Goal: Contribute content: Contribute content

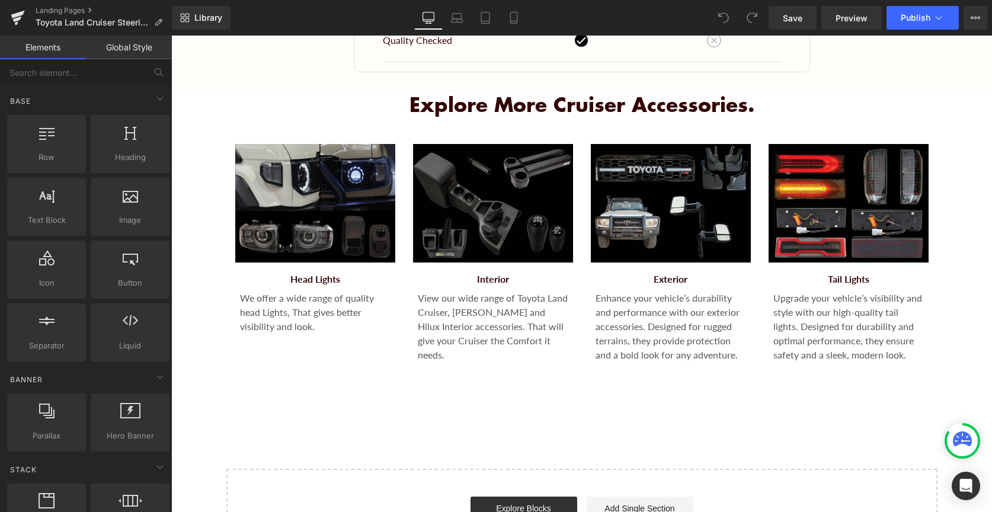
scroll to position [1717, 0]
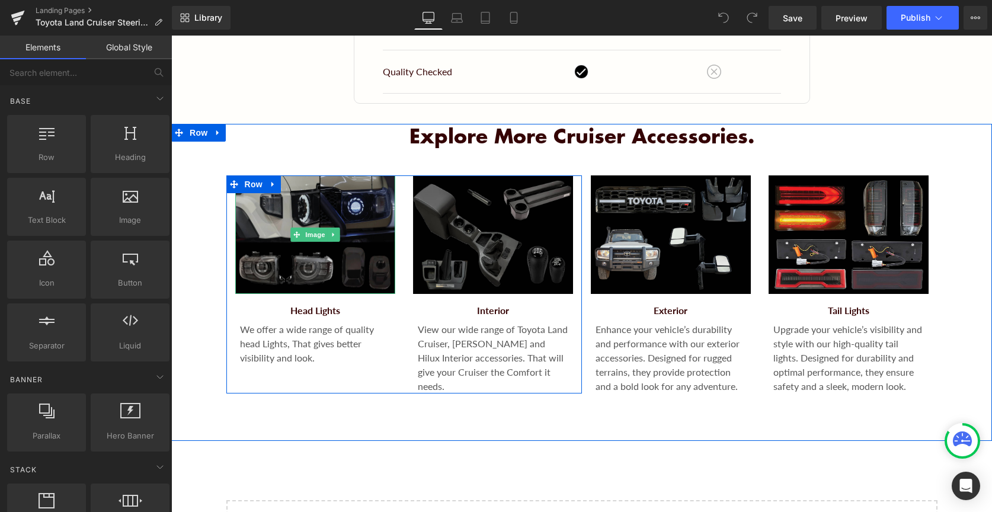
click at [301, 254] on img "Main content" at bounding box center [315, 234] width 160 height 118
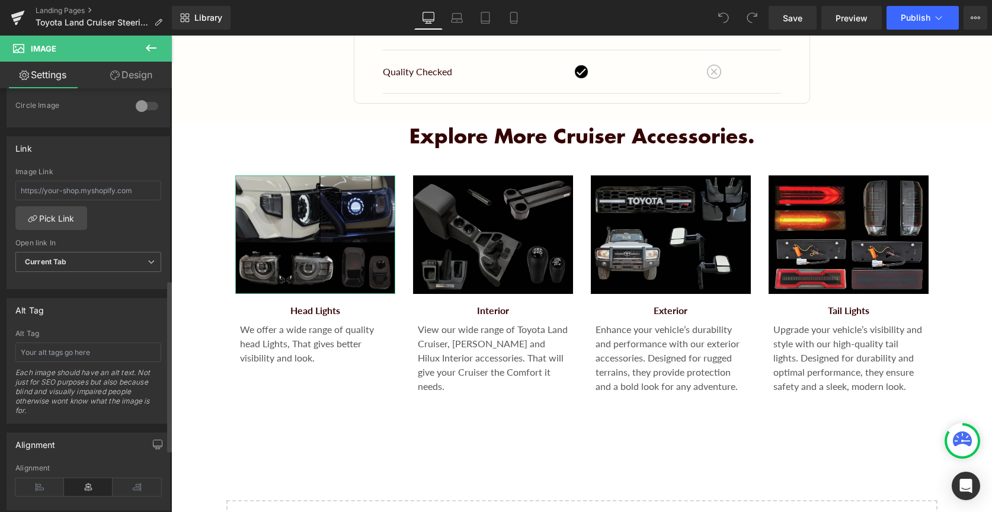
scroll to position [475, 0]
click at [67, 217] on link "Pick Link" at bounding box center [51, 215] width 72 height 24
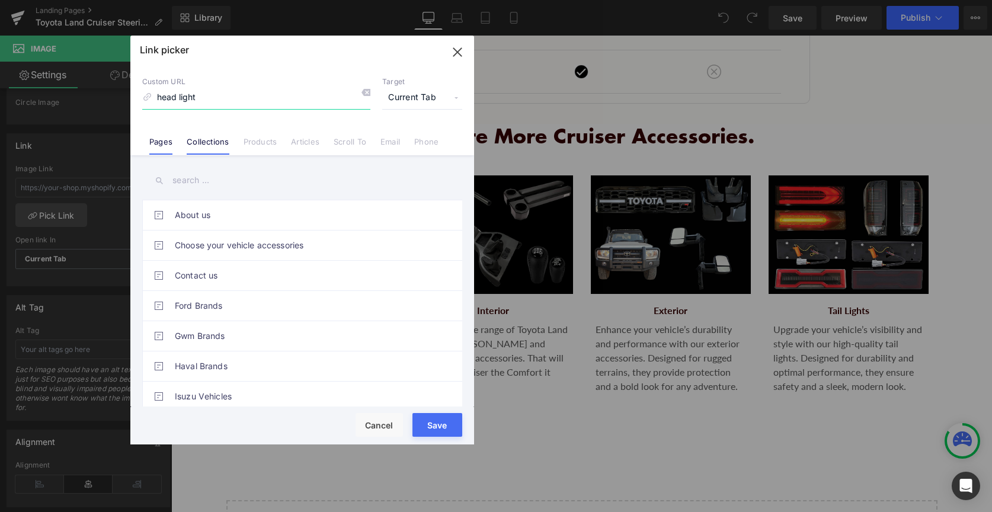
type input "head light"
click at [215, 150] on link "Collections" at bounding box center [208, 146] width 42 height 18
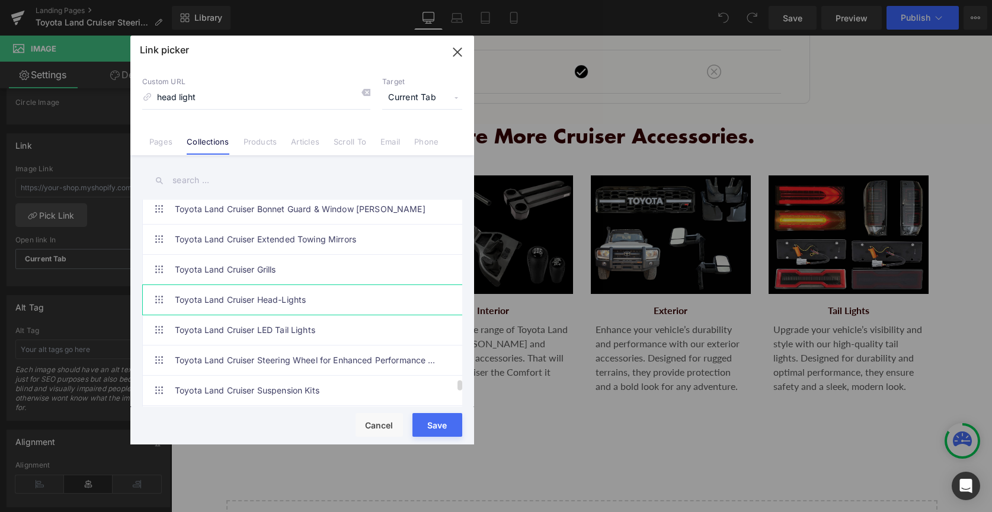
scroll to position [4085, 0]
click at [305, 302] on link "Toyota Land Cruiser Head-Lights" at bounding box center [305, 299] width 261 height 30
click at [432, 432] on button "Save" at bounding box center [437, 425] width 50 height 24
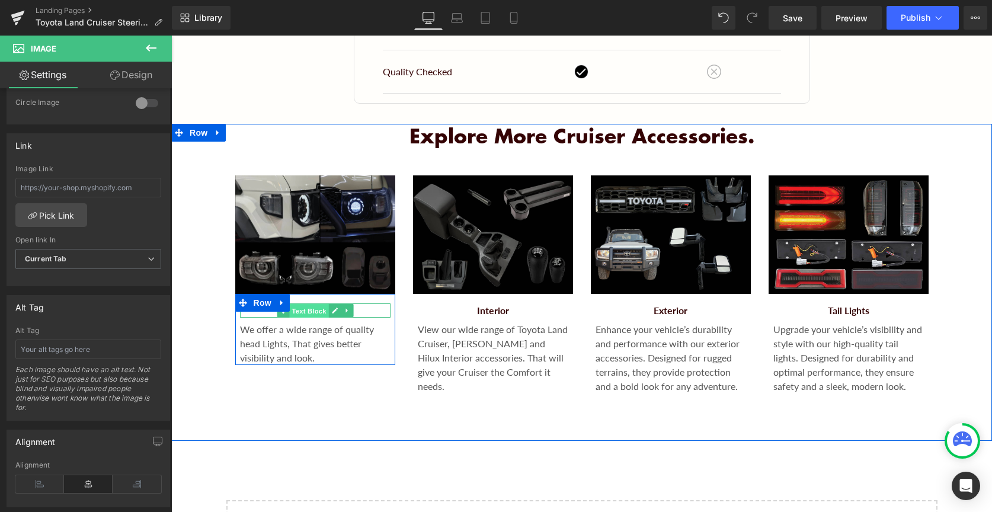
click at [310, 309] on span "Text Block" at bounding box center [308, 311] width 39 height 14
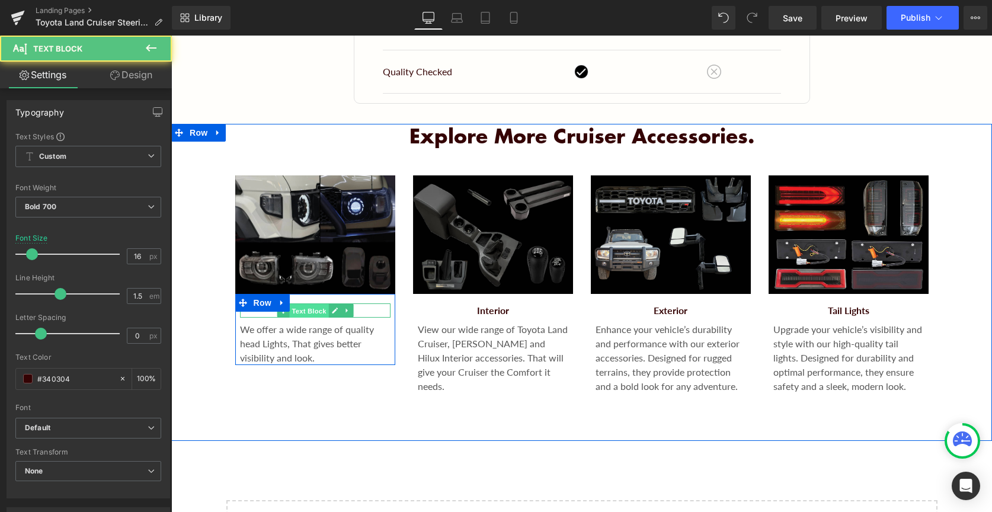
click at [310, 309] on span "Text Block" at bounding box center [308, 311] width 39 height 14
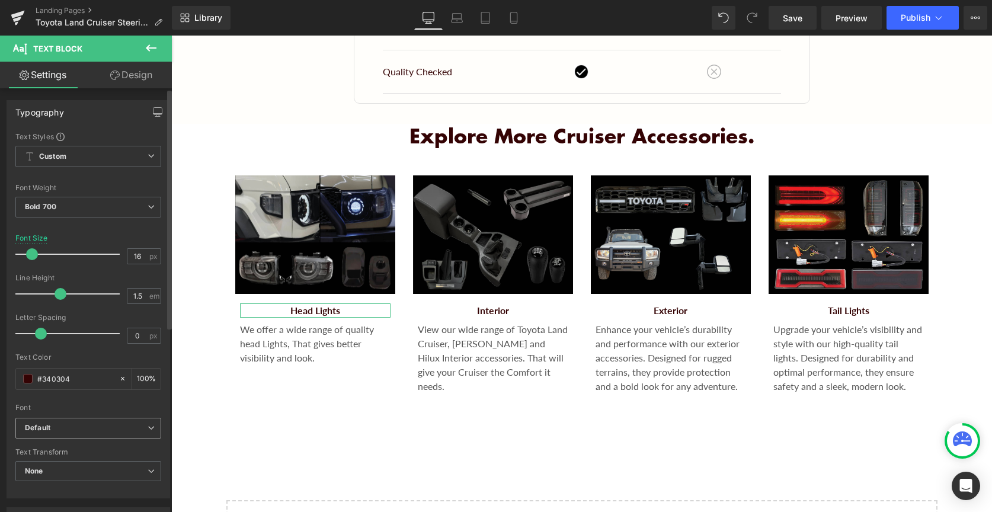
scroll to position [0, 0]
click at [135, 79] on link "Design" at bounding box center [131, 75] width 86 height 27
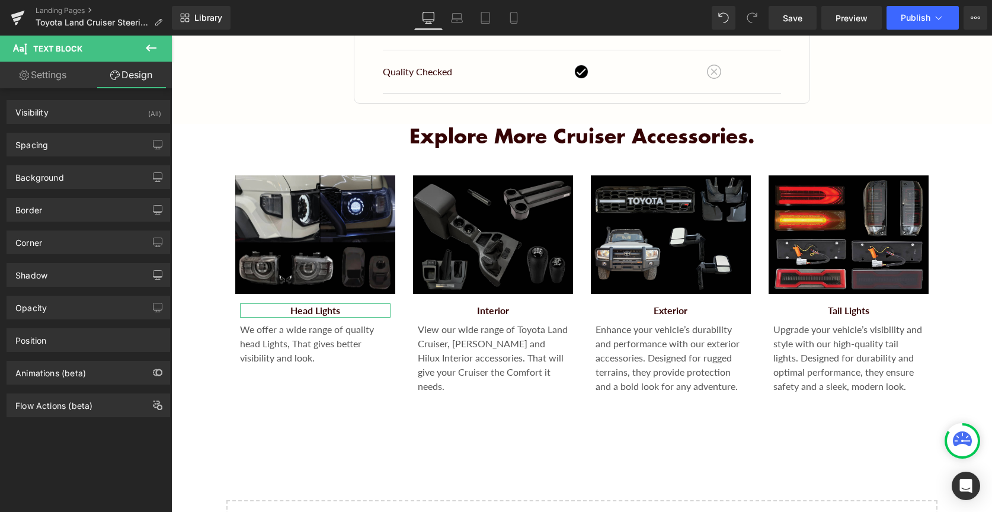
click at [60, 69] on link "Settings" at bounding box center [43, 75] width 86 height 27
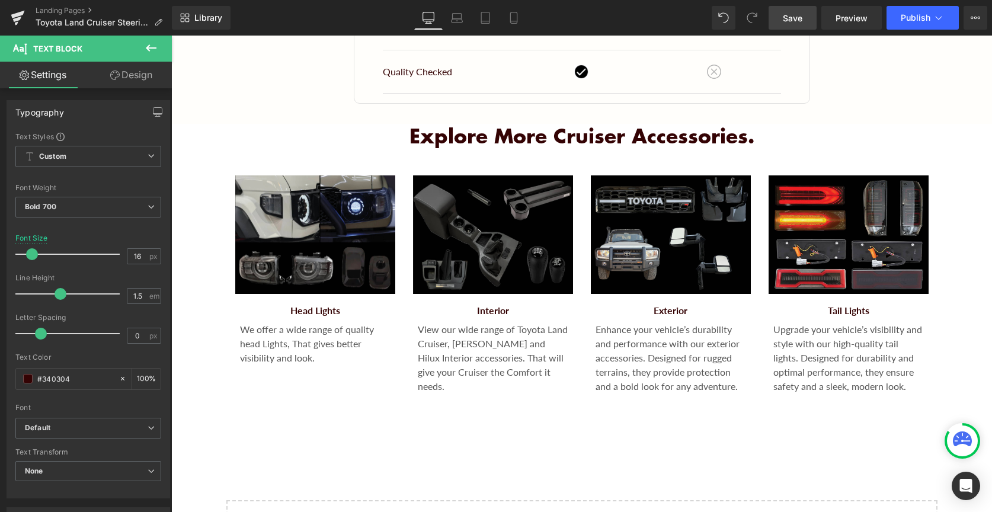
click at [781, 24] on link "Save" at bounding box center [792, 18] width 48 height 24
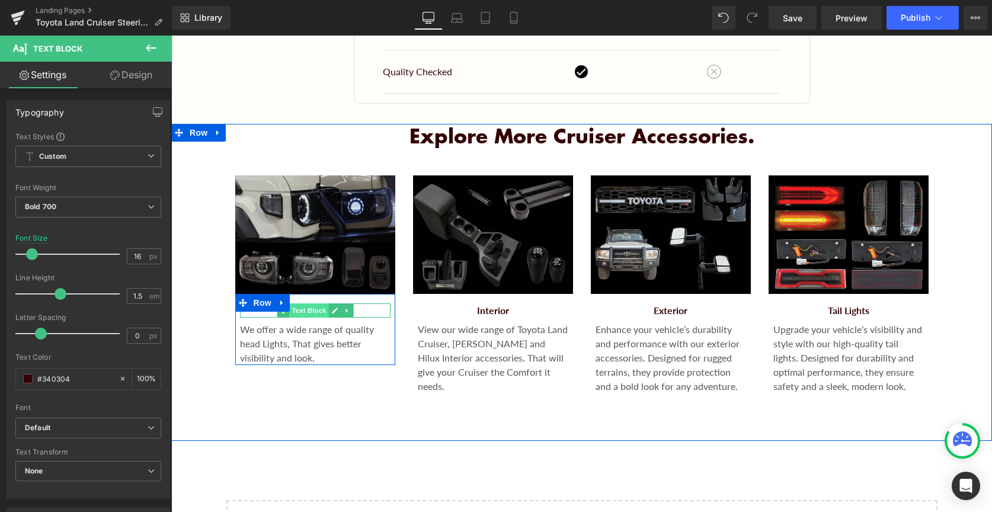
click at [312, 309] on span "Text Block" at bounding box center [308, 310] width 39 height 14
click at [312, 309] on span "Text Block" at bounding box center [308, 311] width 39 height 14
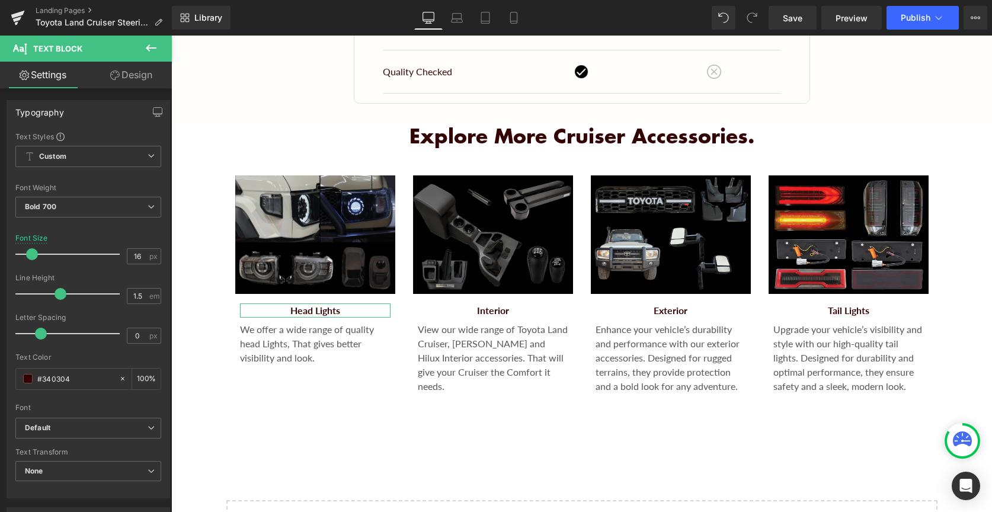
click at [142, 72] on link "Design" at bounding box center [131, 75] width 86 height 27
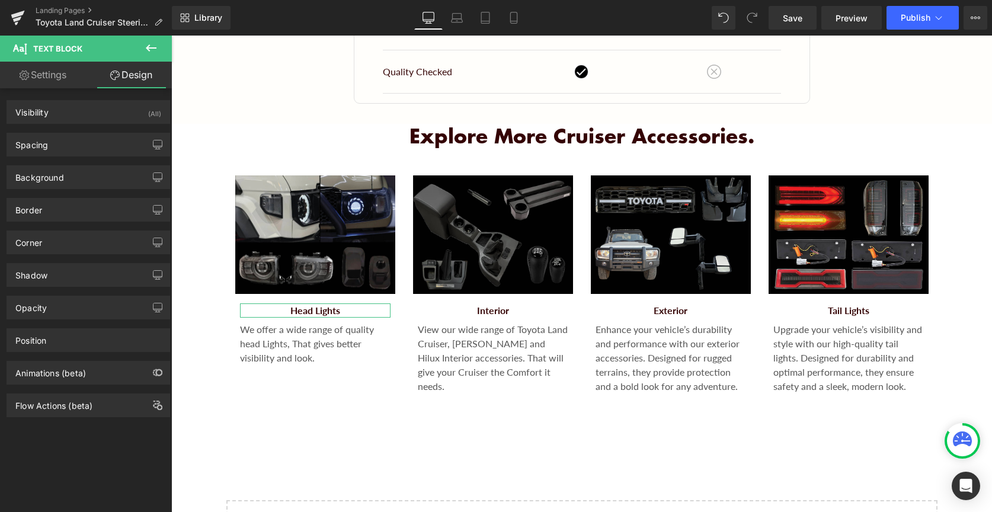
click at [58, 59] on span "Text Block" at bounding box center [71, 49] width 118 height 26
click at [58, 62] on link "Settings" at bounding box center [43, 75] width 86 height 27
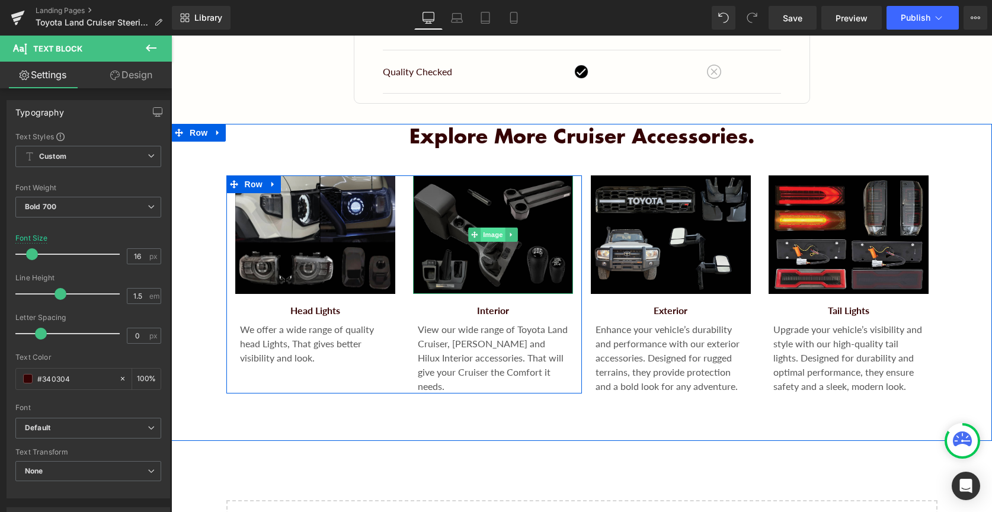
click at [494, 238] on span "Image" at bounding box center [492, 234] width 25 height 14
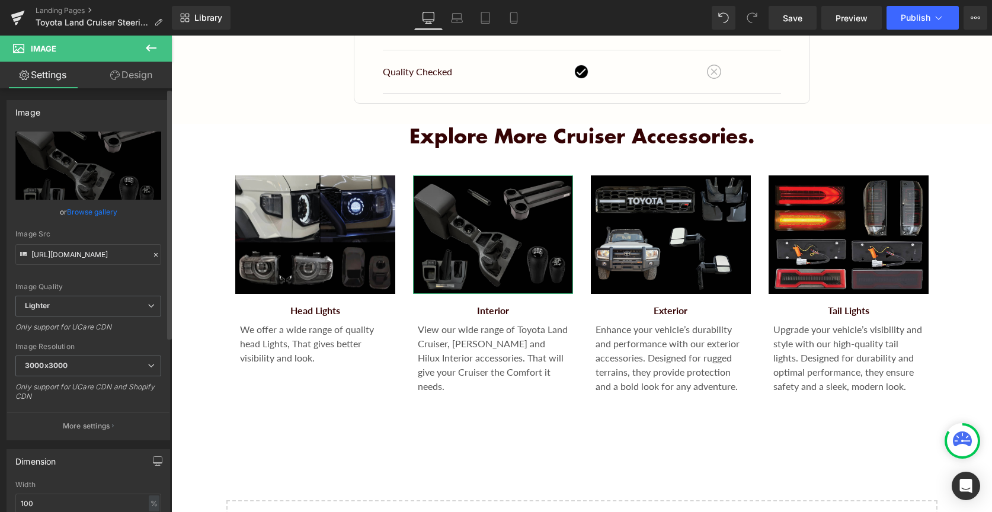
scroll to position [239, 0]
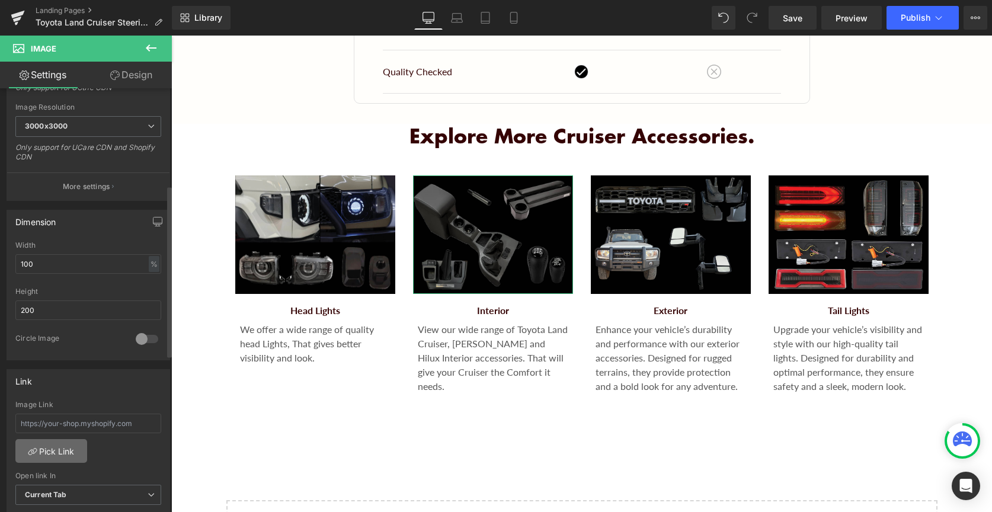
click at [71, 446] on link "Pick Link" at bounding box center [51, 451] width 72 height 24
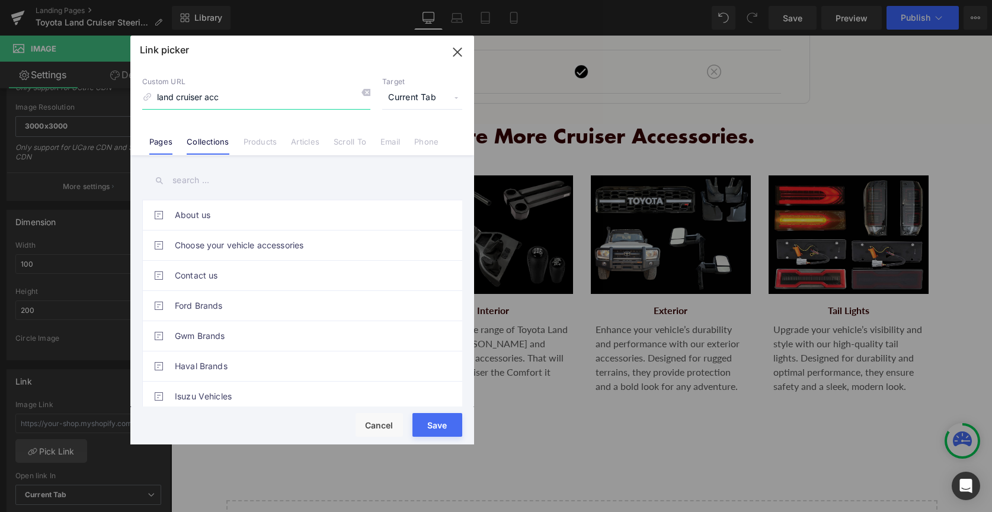
type input "land cruiser acc"
click at [217, 143] on link "Collections" at bounding box center [208, 146] width 42 height 18
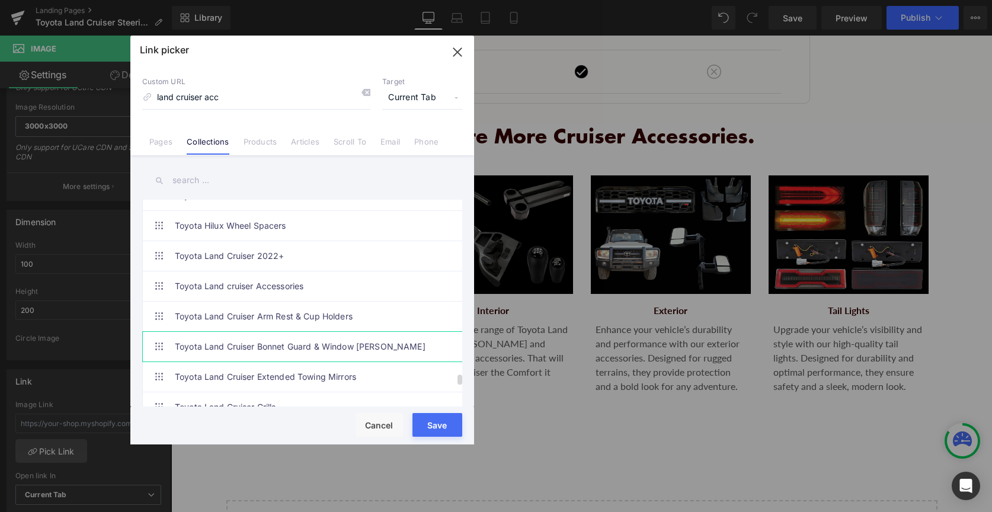
scroll to position [3950, 0]
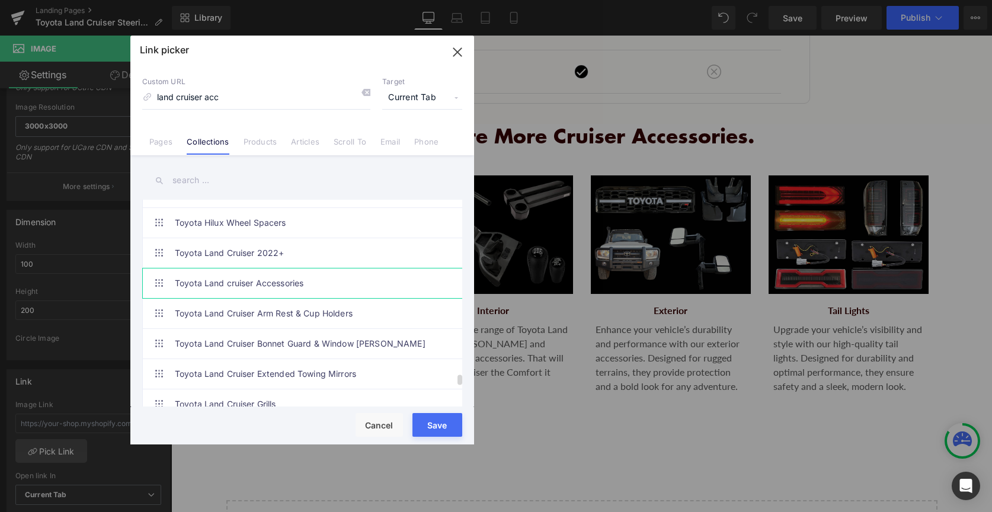
click at [283, 284] on link "Toyota Land cruiser Accessories" at bounding box center [305, 283] width 261 height 30
click at [422, 419] on button "Save" at bounding box center [437, 425] width 50 height 24
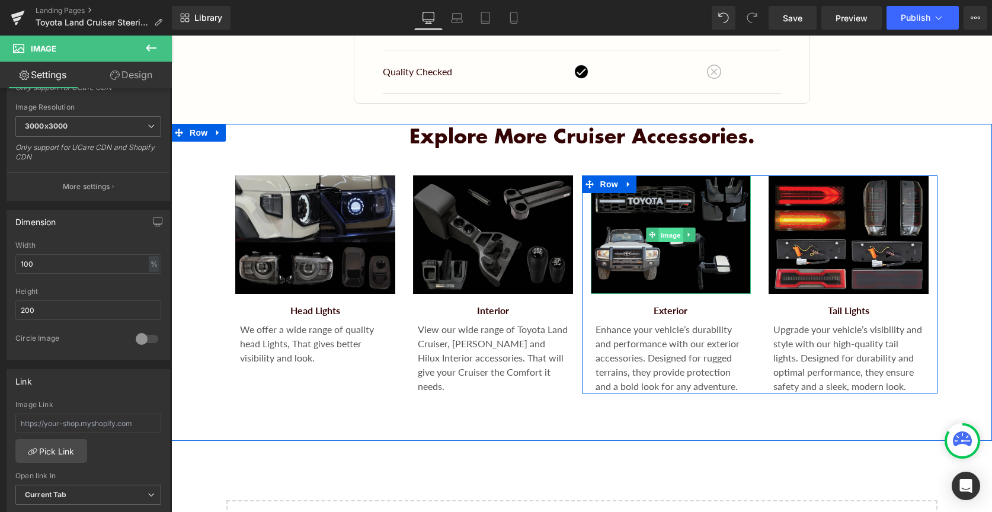
click at [661, 229] on span "Image" at bounding box center [670, 235] width 25 height 14
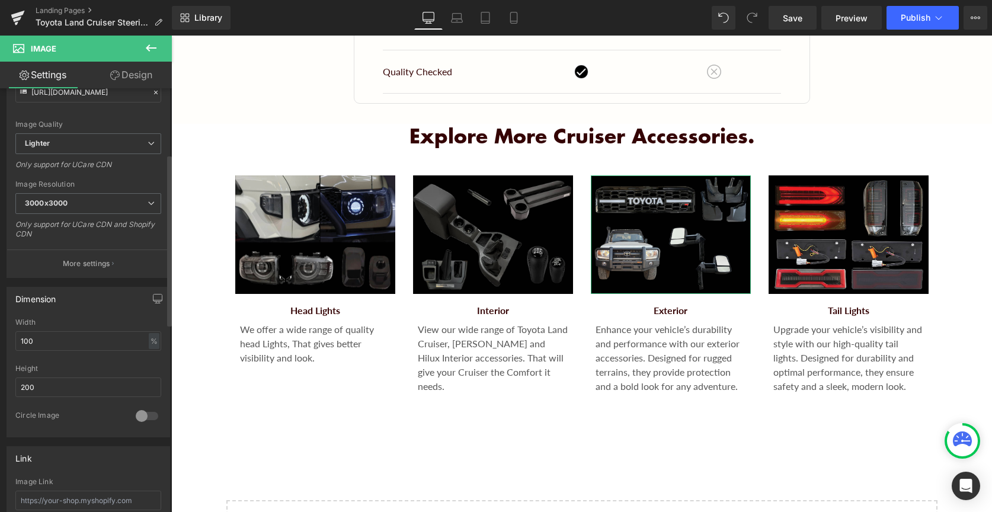
scroll to position [367, 0]
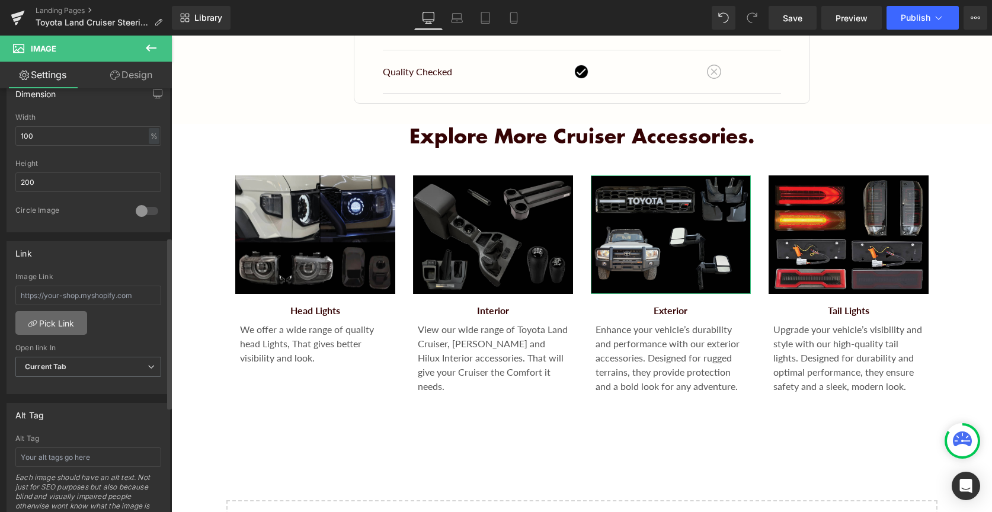
click at [43, 324] on link "Pick Link" at bounding box center [51, 323] width 72 height 24
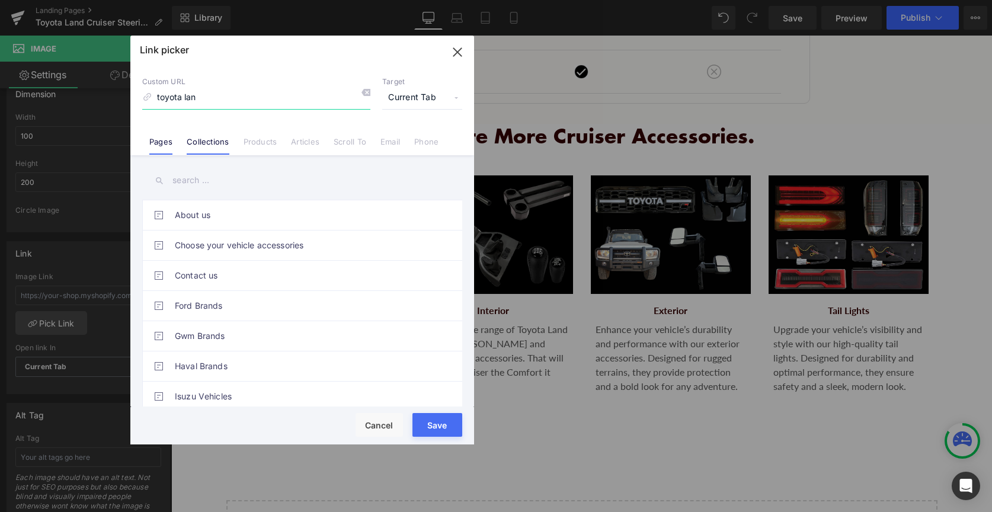
type input "toyota lan"
click at [211, 148] on link "Collections" at bounding box center [208, 146] width 42 height 18
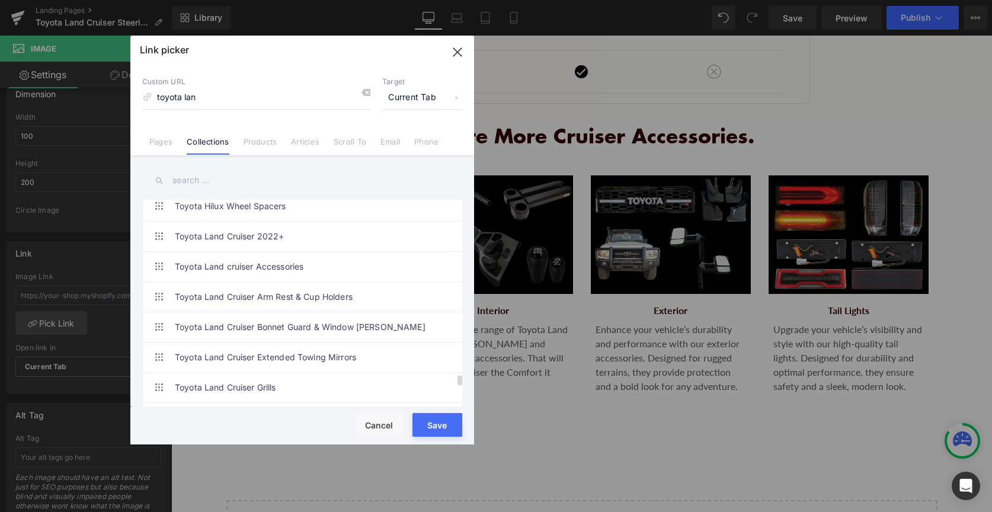
scroll to position [3966, 0]
click at [289, 274] on link "Toyota Land cruiser Accessories" at bounding box center [305, 268] width 261 height 30
click at [443, 425] on button "Save" at bounding box center [437, 425] width 50 height 24
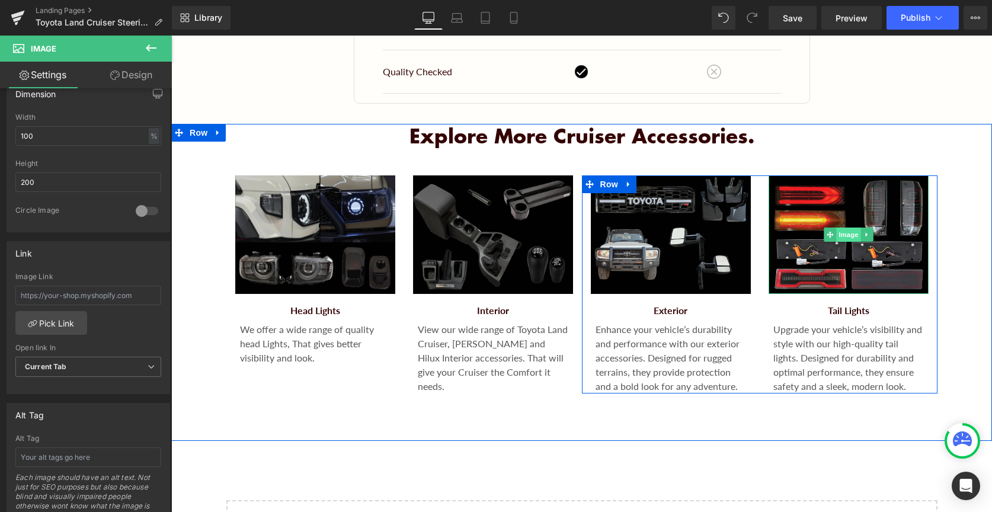
click at [847, 235] on span "Image" at bounding box center [848, 234] width 25 height 14
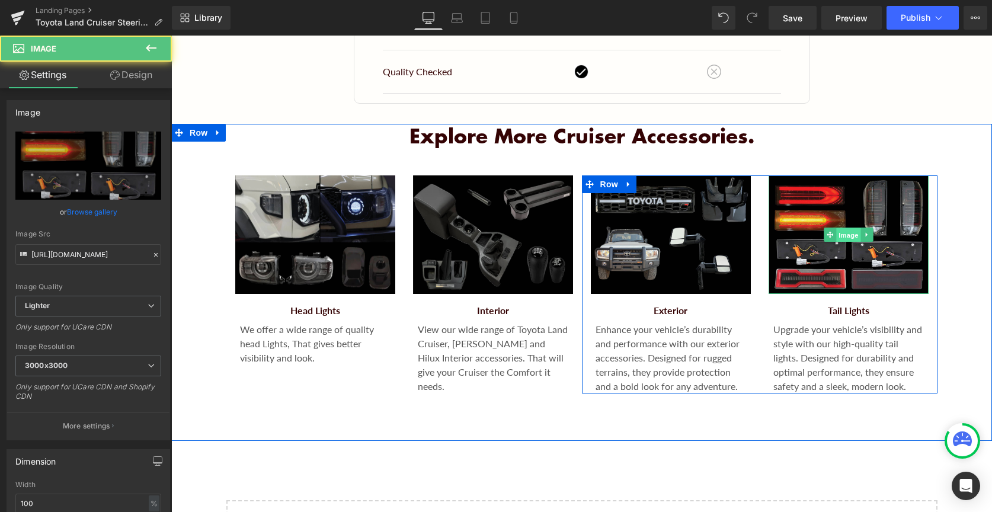
click at [847, 235] on span "Image" at bounding box center [848, 235] width 25 height 14
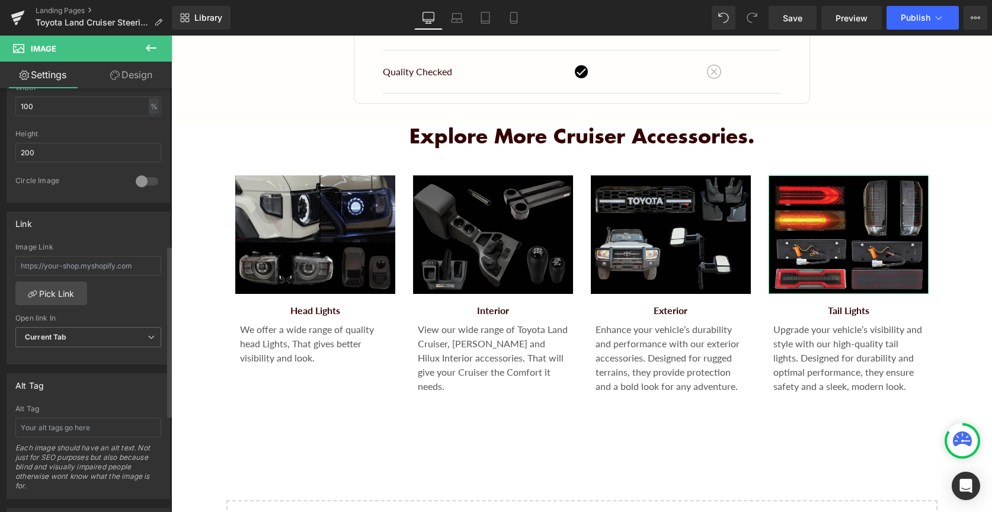
scroll to position [450, 0]
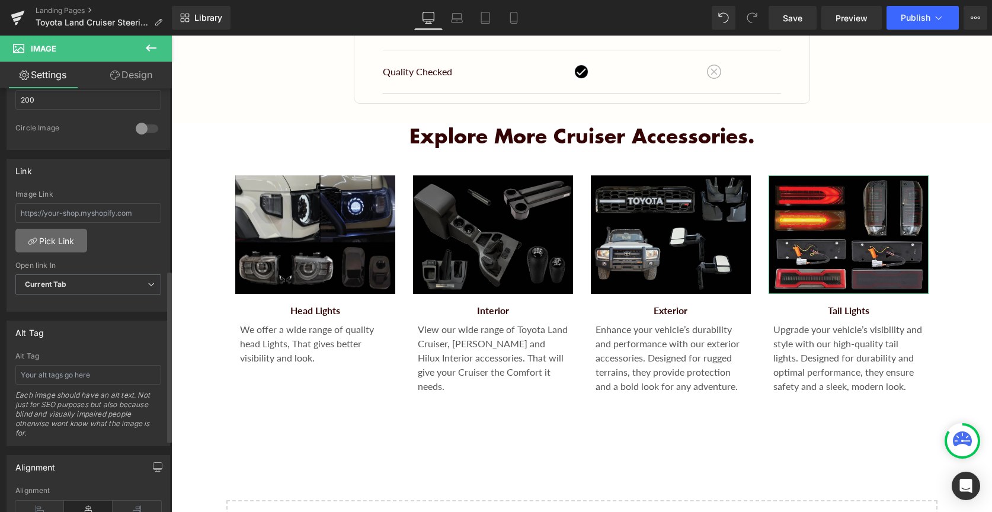
click at [55, 232] on link "Pick Link" at bounding box center [51, 241] width 72 height 24
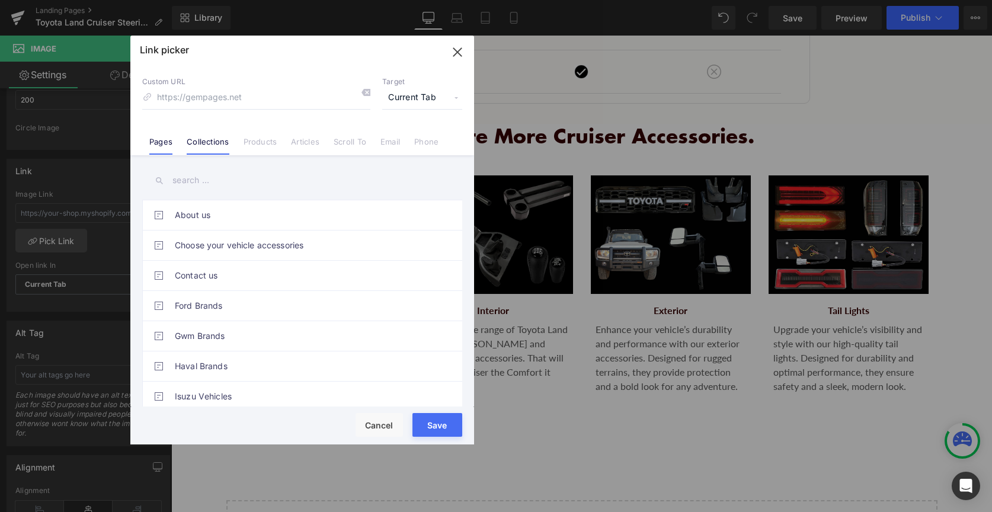
click at [197, 137] on link "Collections" at bounding box center [208, 146] width 42 height 18
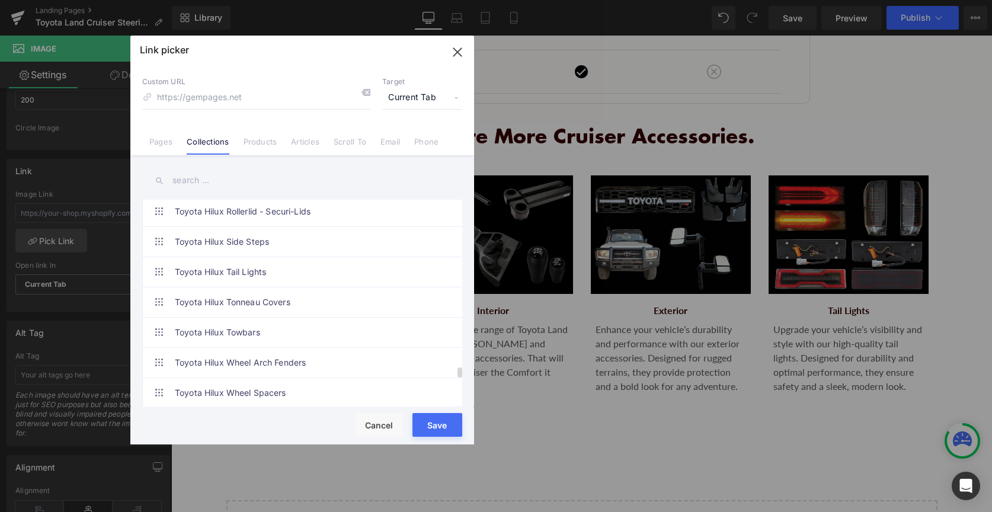
scroll to position [3779, 0]
click at [282, 280] on link "Toyota Hilux Tail Lights" at bounding box center [305, 274] width 261 height 30
click at [278, 274] on link "Toyota Hilux Tail Lights" at bounding box center [305, 274] width 261 height 30
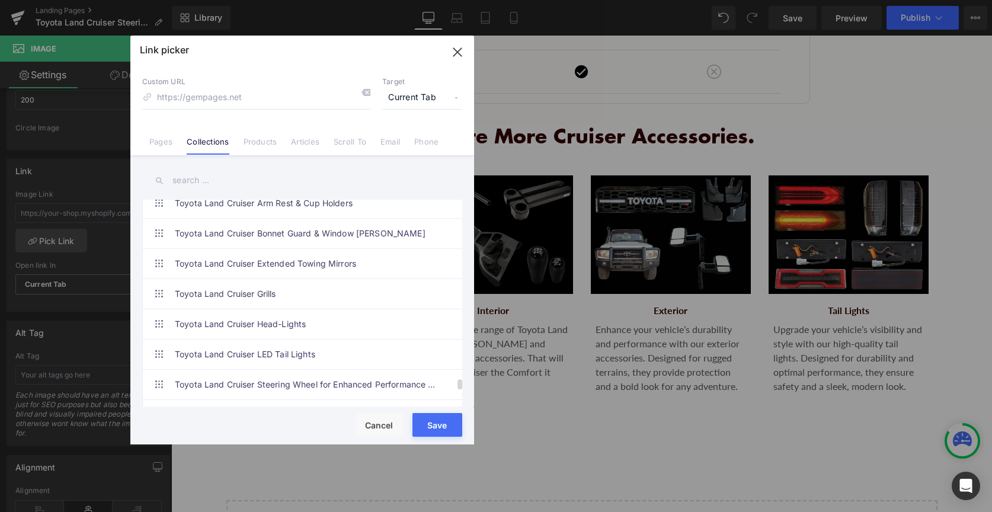
scroll to position [4064, 0]
click at [297, 354] on link "Toyota Land Cruiser LED Tail Lights" at bounding box center [305, 351] width 261 height 30
click at [427, 425] on button "Save" at bounding box center [437, 425] width 50 height 24
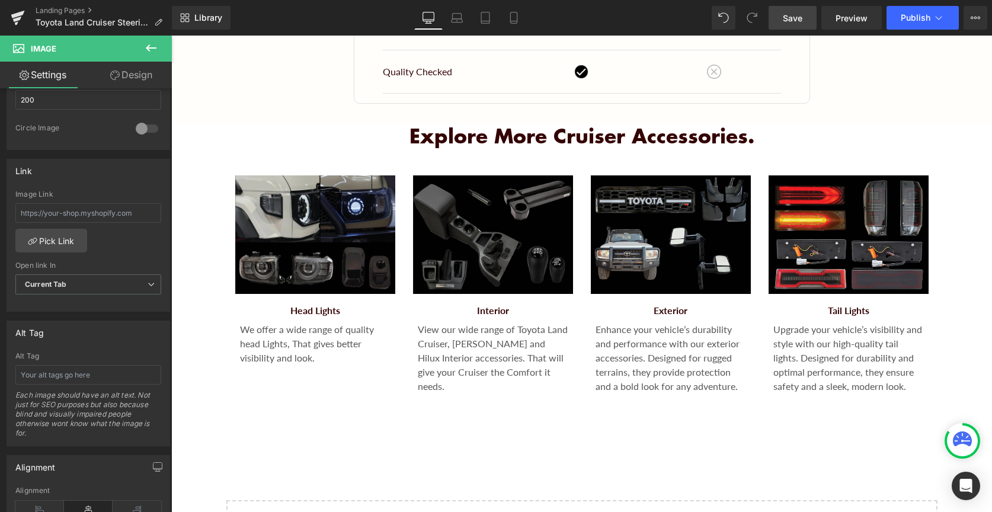
click at [802, 23] on span "Save" at bounding box center [793, 18] width 20 height 12
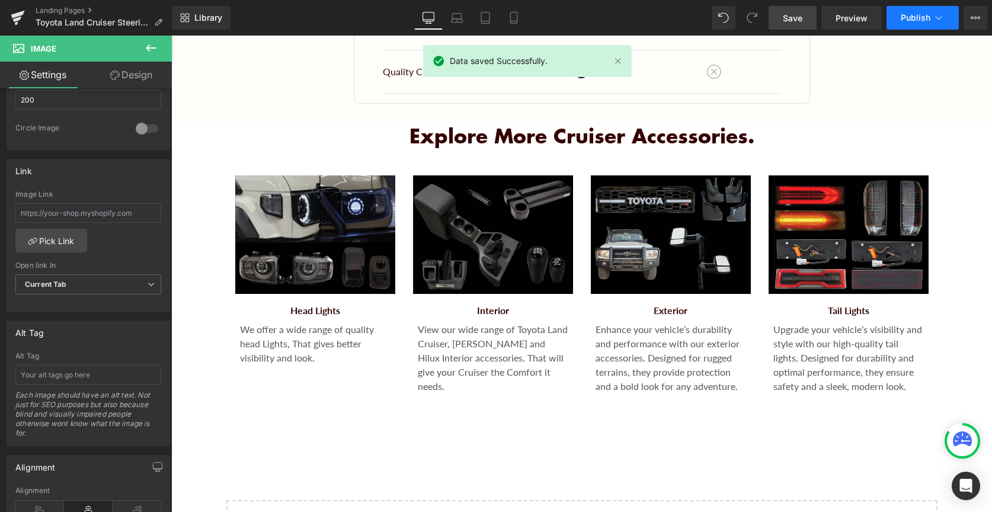
click at [941, 15] on icon at bounding box center [938, 18] width 12 height 12
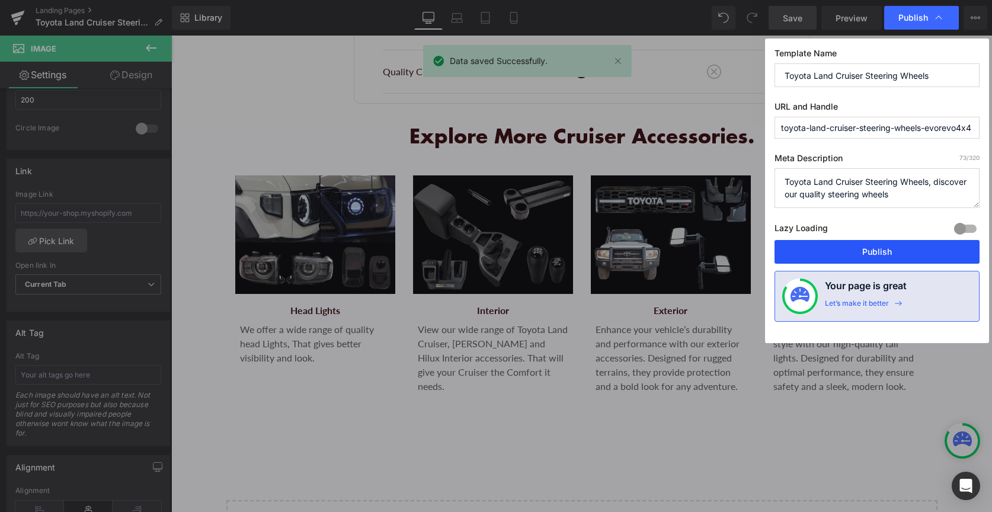
click at [910, 255] on button "Publish" at bounding box center [876, 252] width 205 height 24
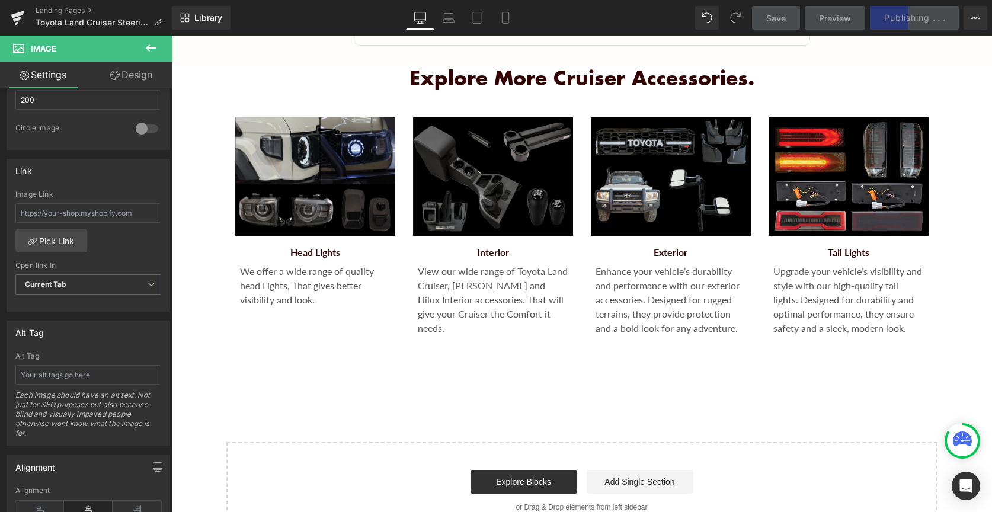
scroll to position [1780, 0]
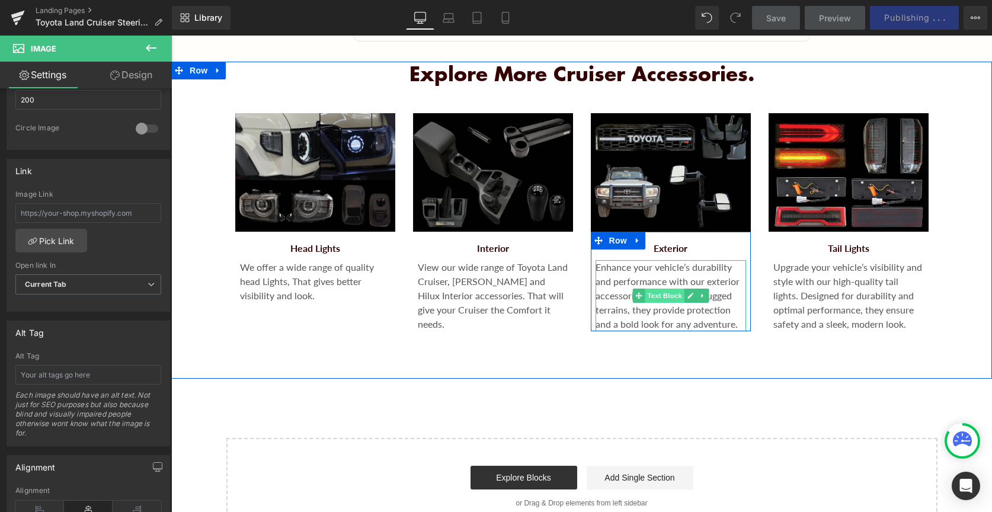
click at [665, 295] on span "Text Block" at bounding box center [664, 296] width 39 height 14
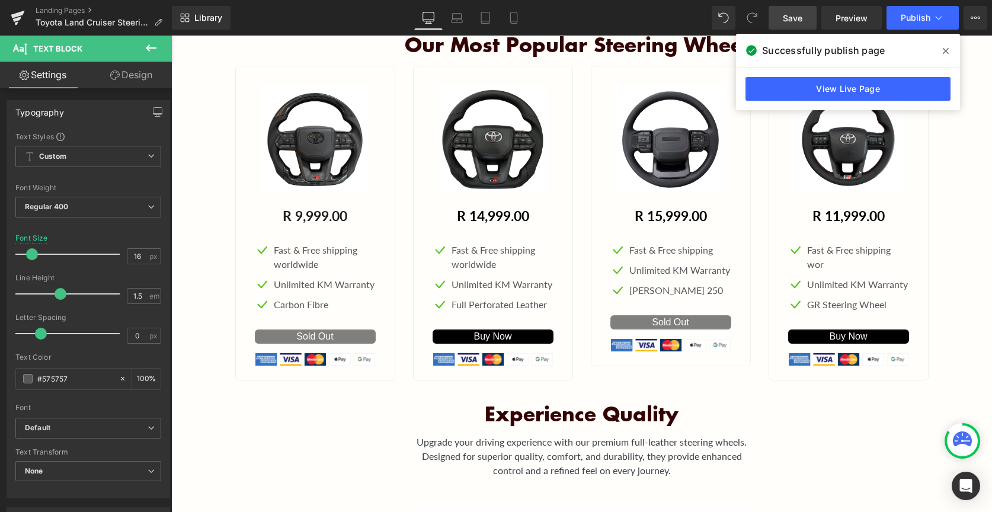
scroll to position [568, 0]
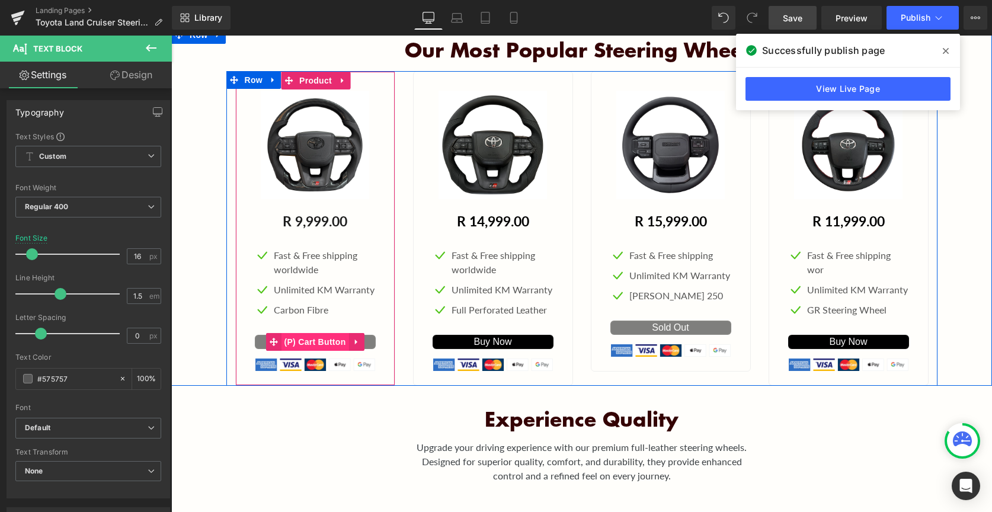
click at [319, 342] on span "(P) Cart Button" at bounding box center [315, 342] width 68 height 18
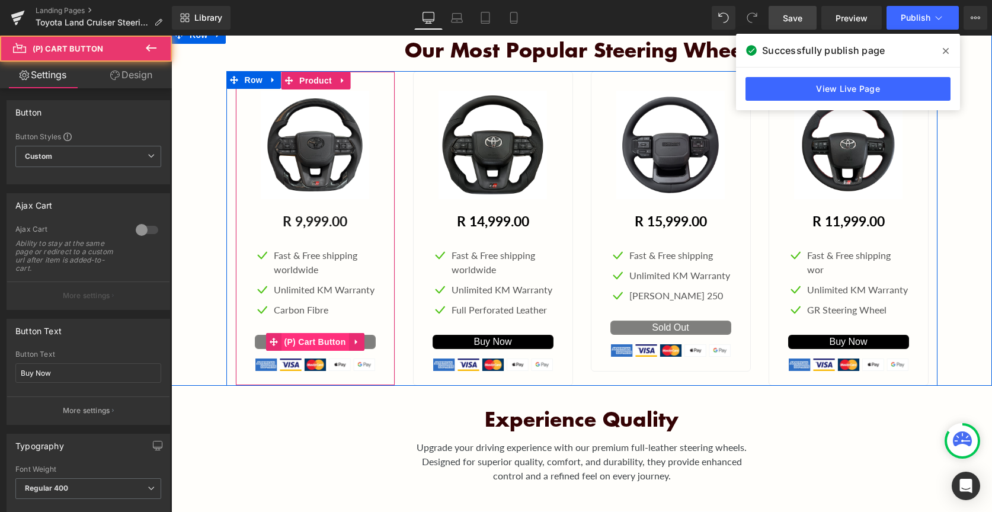
click at [319, 342] on span "(P) Cart Button" at bounding box center [315, 342] width 68 height 18
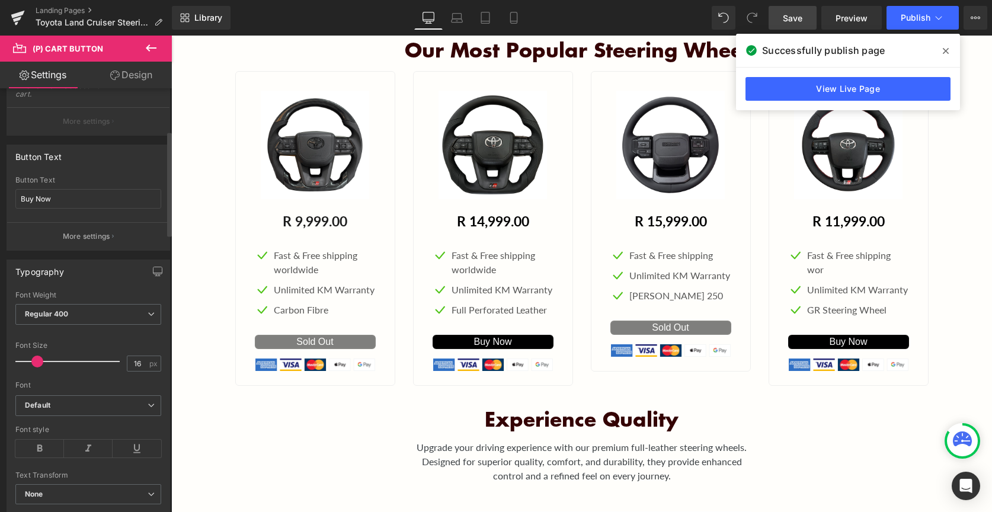
scroll to position [182, 0]
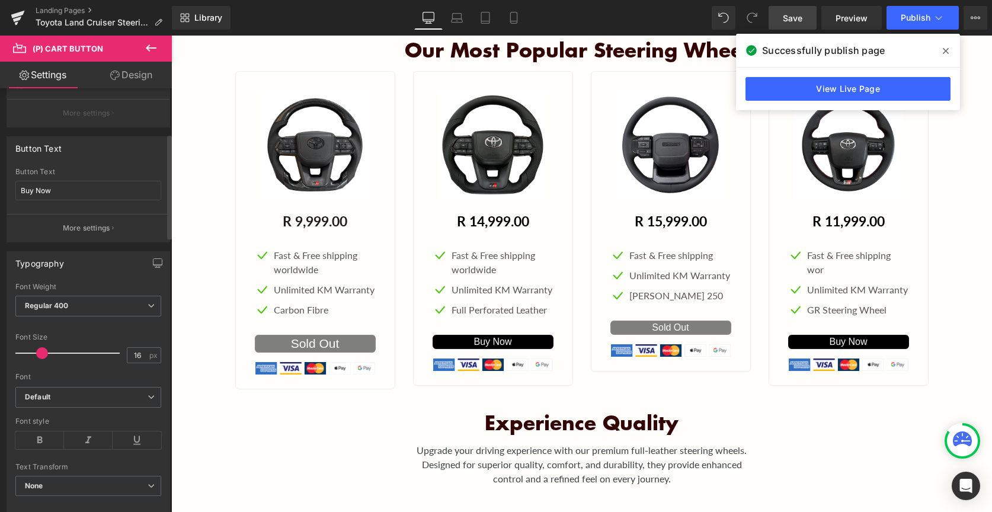
click at [38, 351] on span at bounding box center [42, 353] width 12 height 12
click at [34, 354] on div at bounding box center [70, 353] width 98 height 24
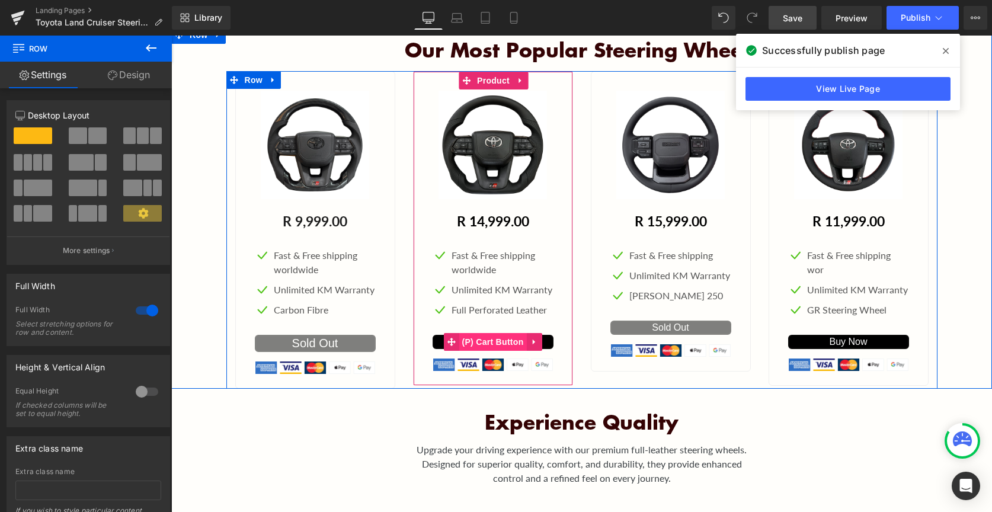
click at [489, 344] on span "(P) Cart Button" at bounding box center [493, 342] width 68 height 18
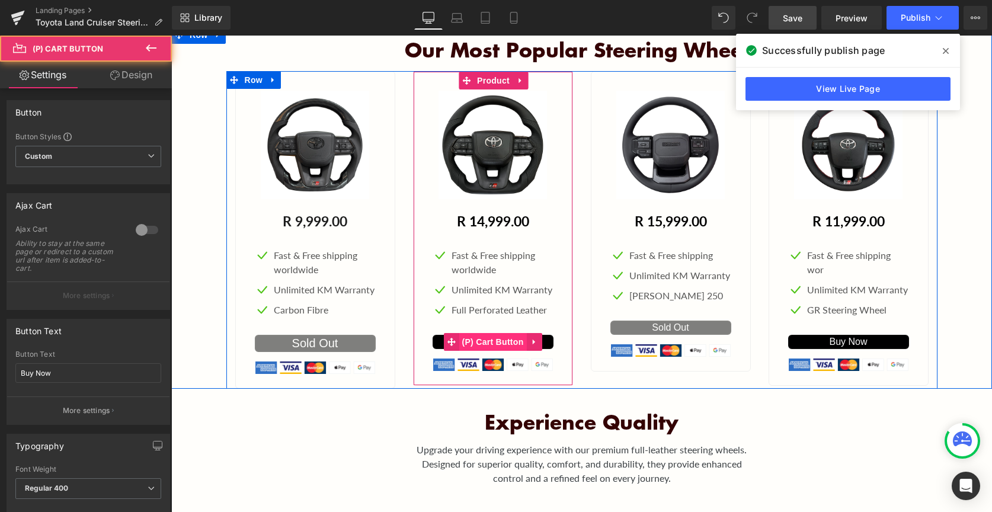
click at [489, 344] on span "(P) Cart Button" at bounding box center [493, 342] width 68 height 18
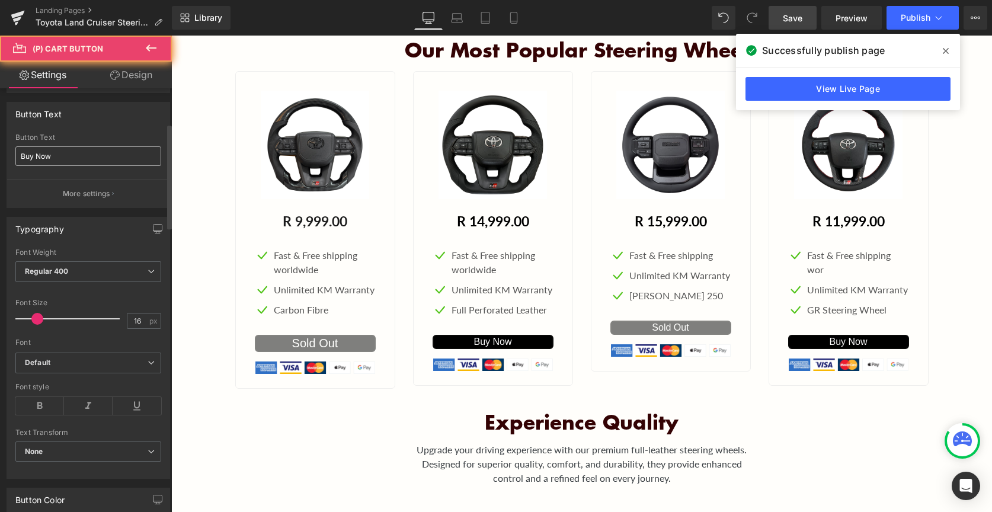
scroll to position [220, 0]
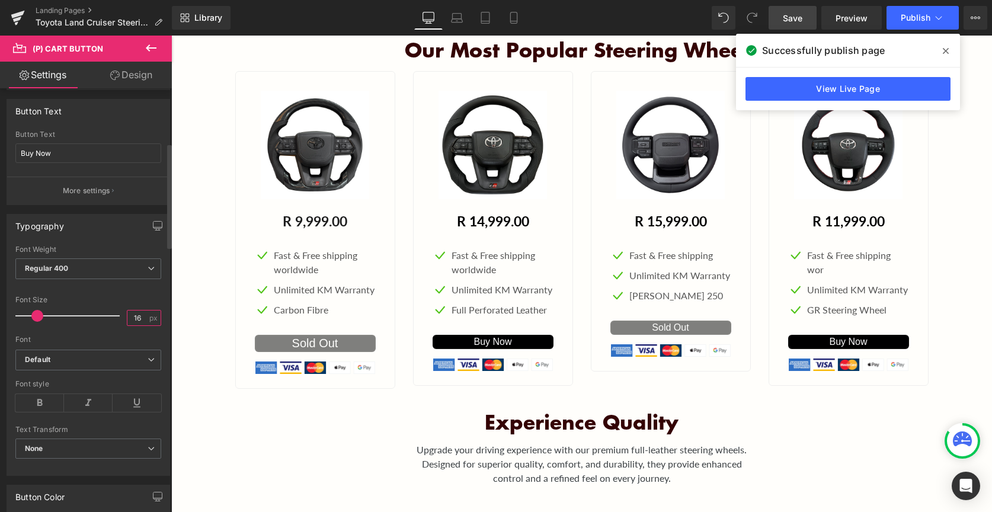
click at [137, 320] on input "16" at bounding box center [137, 317] width 21 height 15
type input "1"
type input "20"
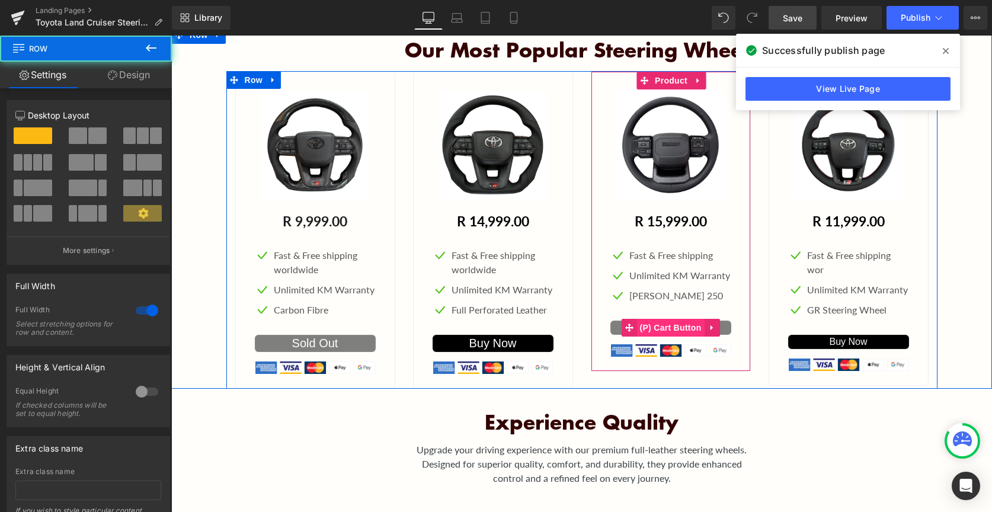
click at [666, 330] on span "(P) Cart Button" at bounding box center [670, 328] width 68 height 18
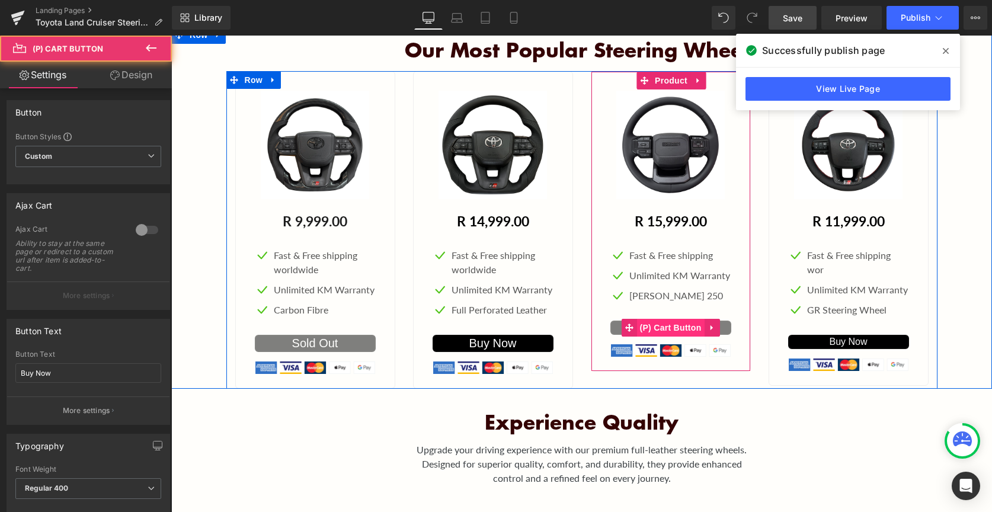
click at [666, 330] on span "(P) Cart Button" at bounding box center [670, 328] width 68 height 18
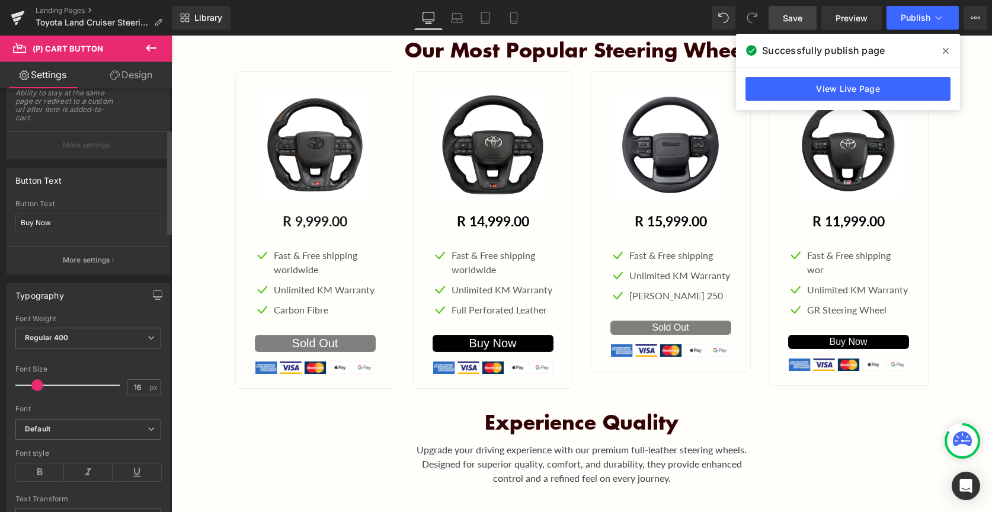
scroll to position [171, 0]
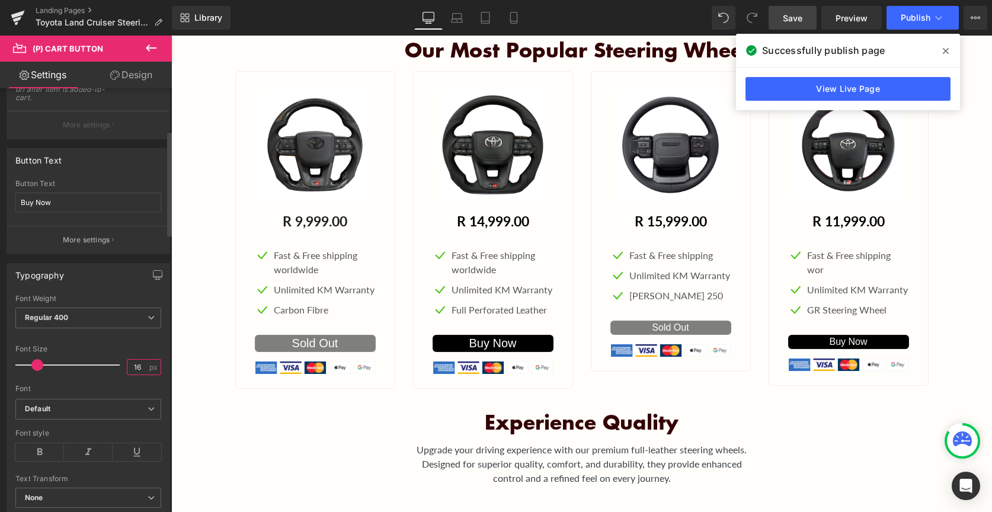
drag, startPoint x: 136, startPoint y: 366, endPoint x: 121, endPoint y: 366, distance: 14.8
click at [121, 366] on div "Font Size 16 px" at bounding box center [88, 365] width 146 height 40
type input "20"
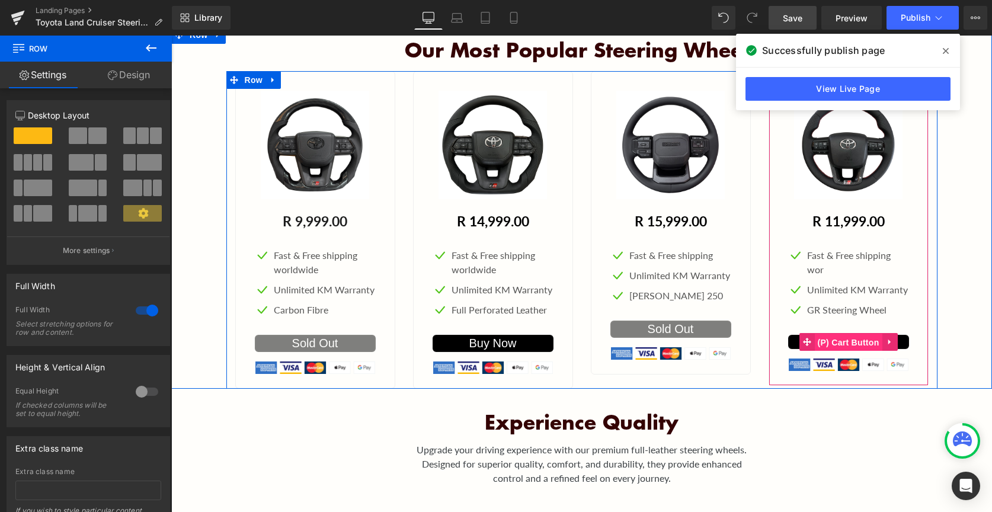
click at [851, 343] on span "(P) Cart Button" at bounding box center [848, 343] width 68 height 18
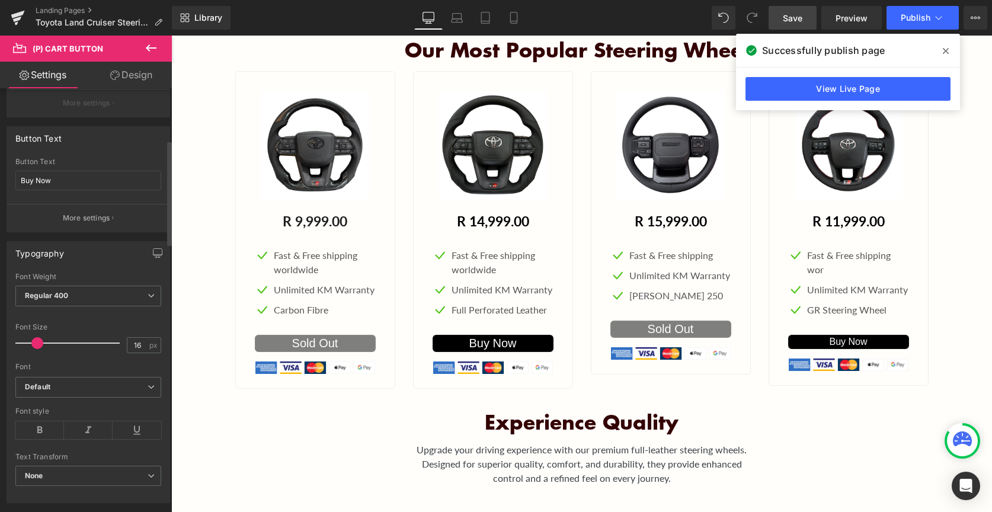
scroll to position [211, 0]
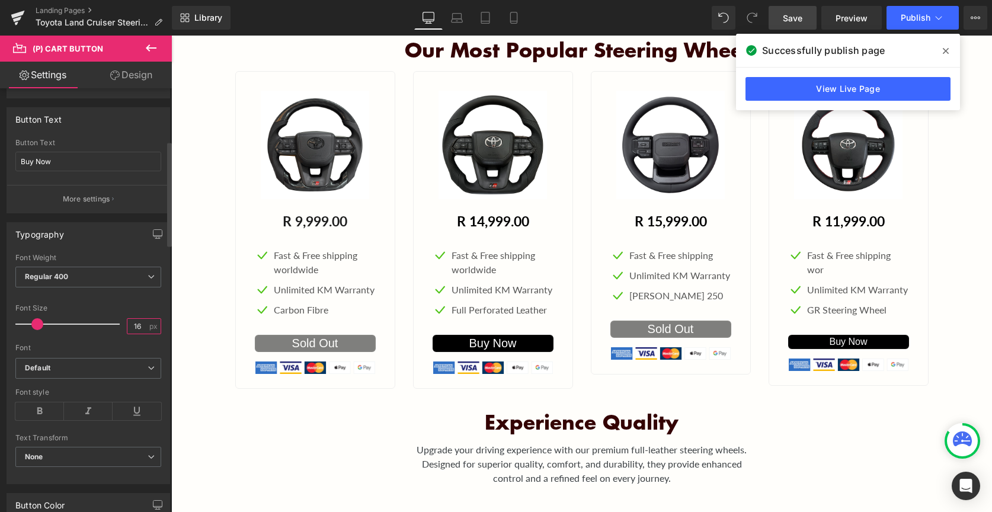
drag, startPoint x: 139, startPoint y: 325, endPoint x: 102, endPoint y: 325, distance: 36.7
click at [102, 325] on div "Font Size 16 px" at bounding box center [88, 324] width 146 height 40
type input "20"
click at [310, 427] on h2 "Experience quality" at bounding box center [581, 422] width 821 height 24
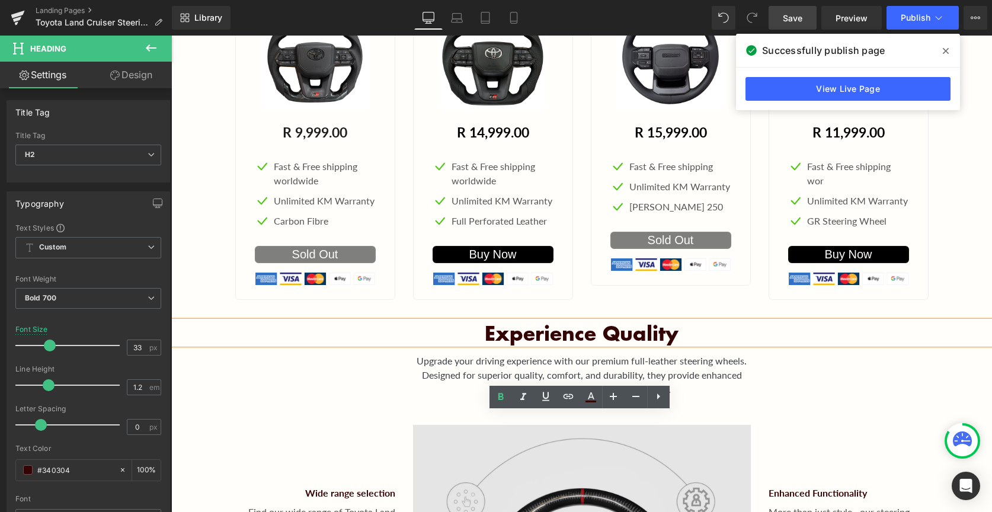
scroll to position [467, 0]
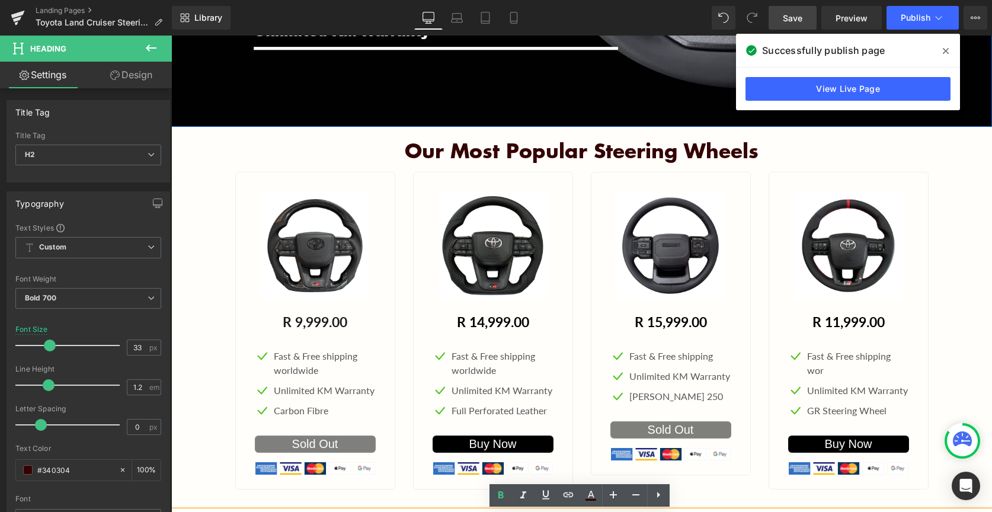
click at [941, 56] on span at bounding box center [945, 50] width 19 height 19
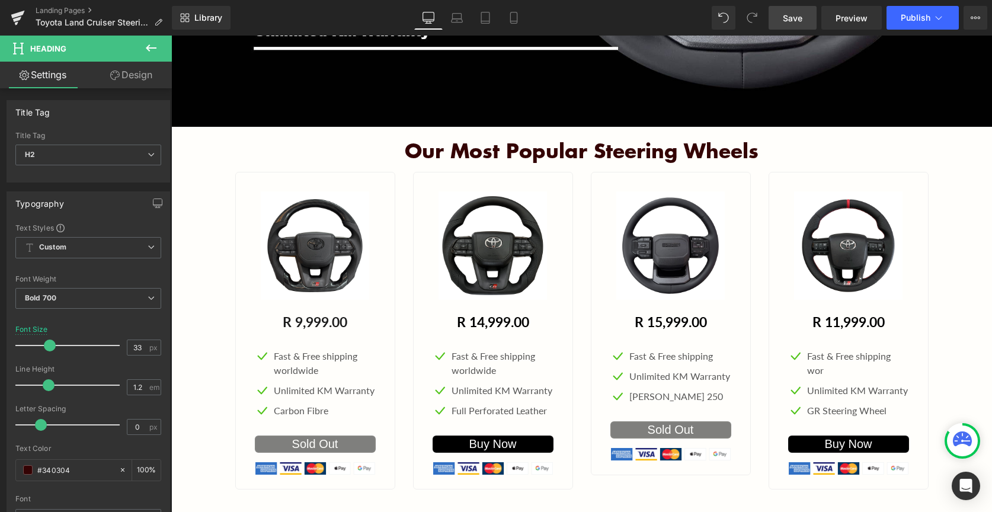
click at [791, 23] on span "Save" at bounding box center [793, 18] width 20 height 12
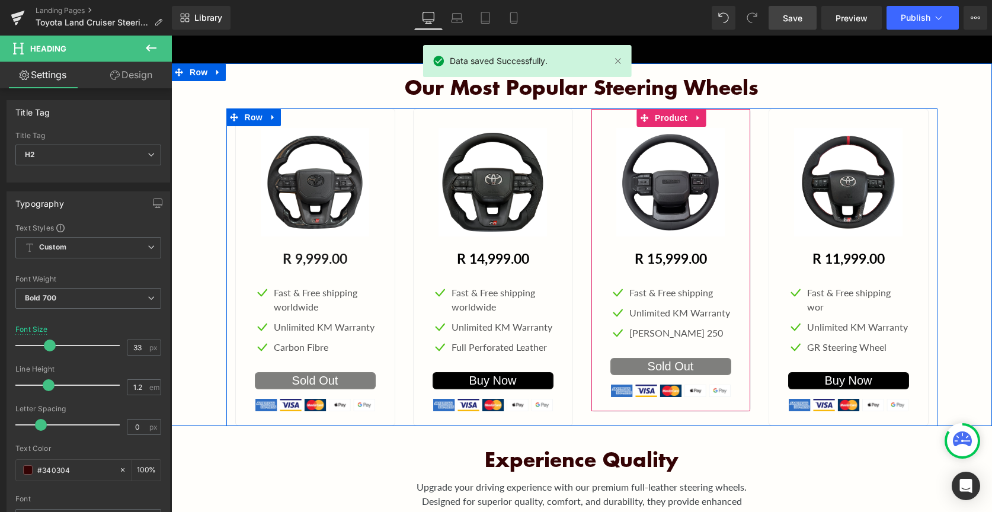
scroll to position [526, 0]
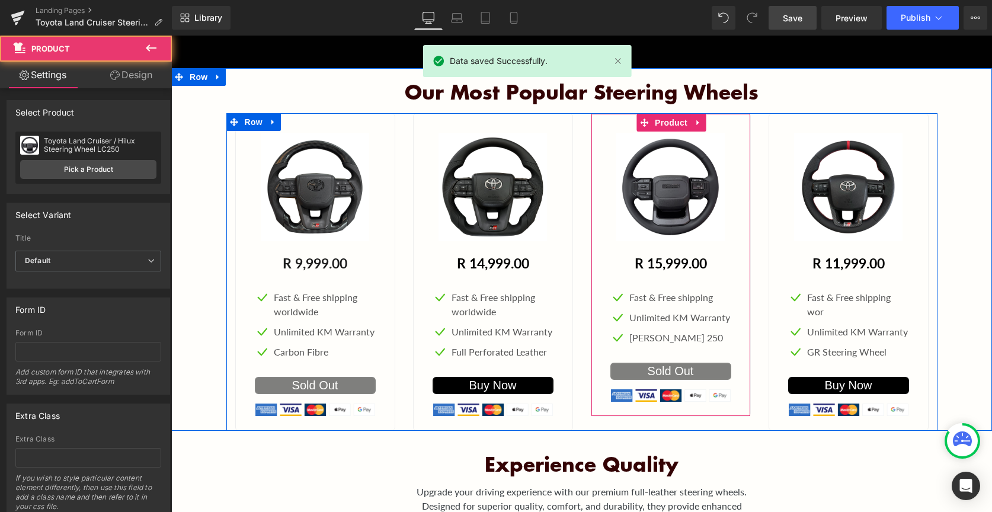
click at [739, 140] on div "Sale Off (P) Image R 15,999.00 R 0 - -1599800% (P) Price Icon Fast & Free shipp…" at bounding box center [671, 264] width 160 height 303
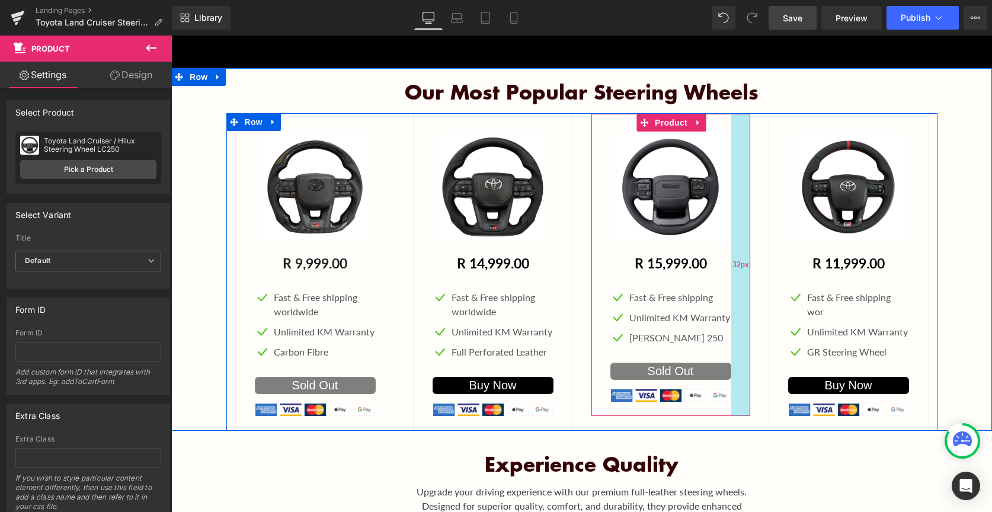
click at [741, 375] on div "32px" at bounding box center [740, 265] width 19 height 302
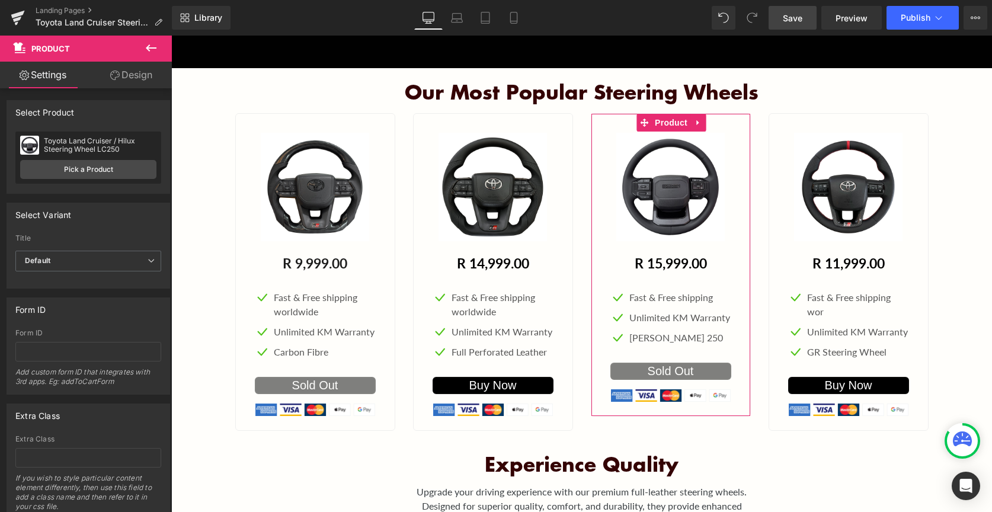
scroll to position [0, 0]
click at [142, 78] on link "Design" at bounding box center [131, 75] width 86 height 27
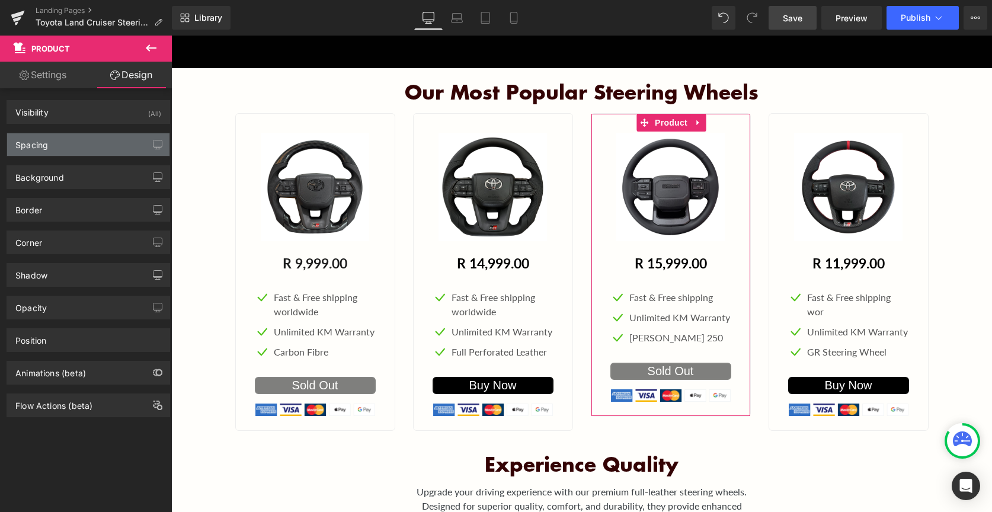
click at [134, 146] on div "Spacing" at bounding box center [88, 144] width 162 height 23
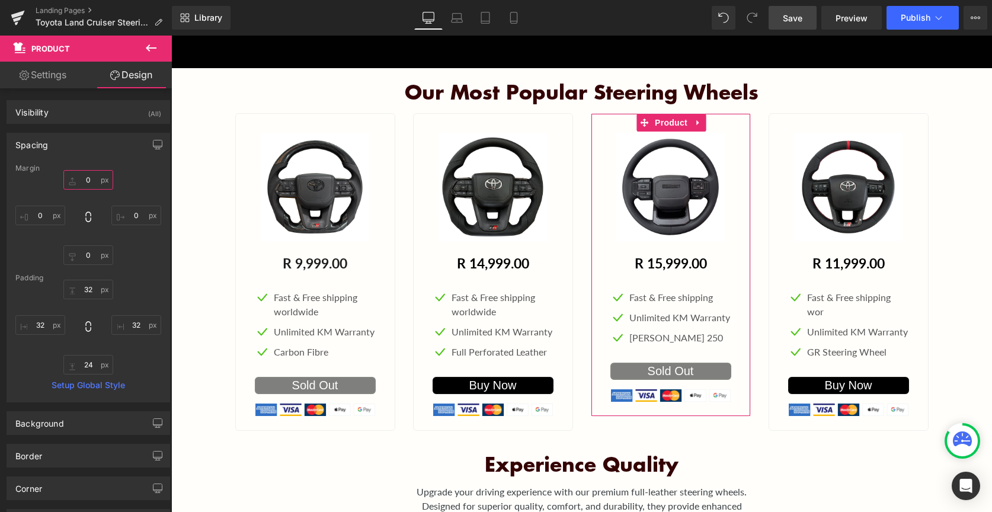
click at [88, 180] on input "0" at bounding box center [88, 180] width 50 height 20
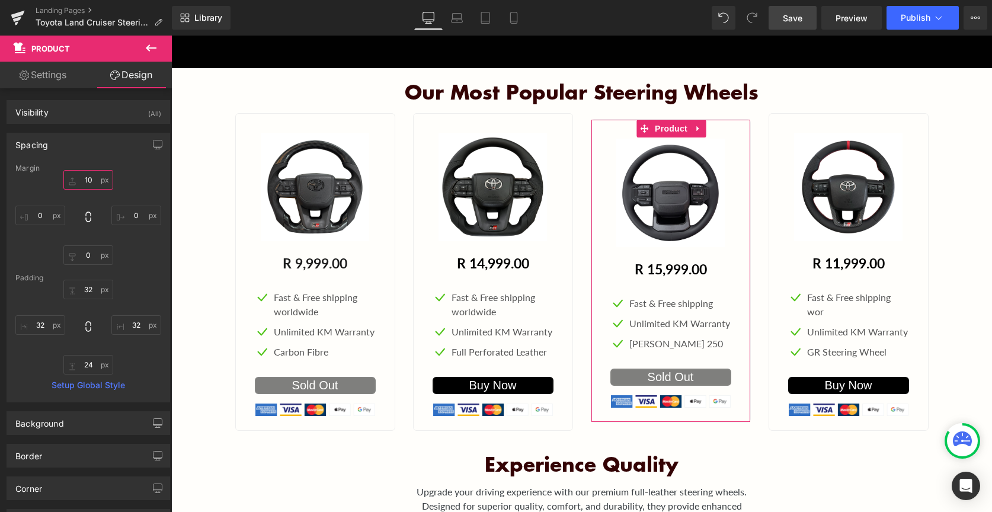
type input "1"
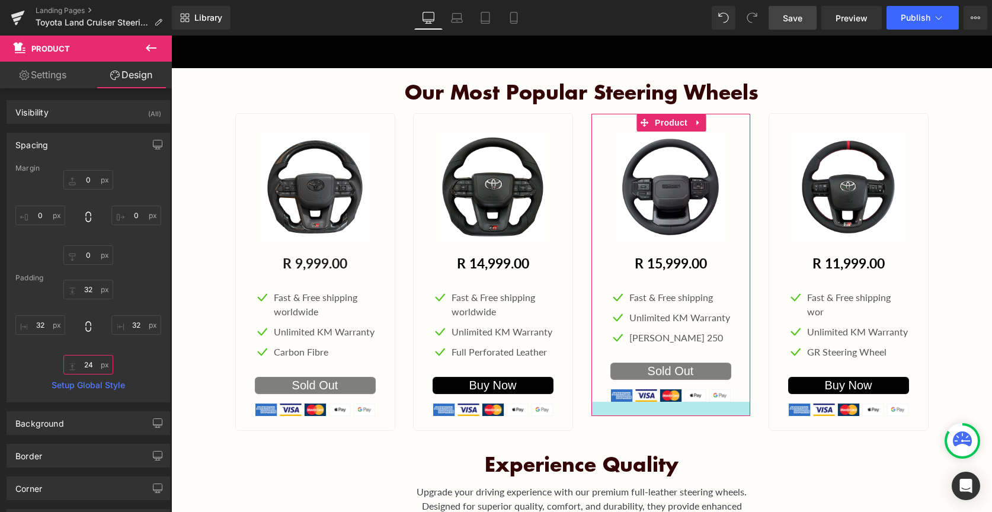
click at [92, 367] on input "24" at bounding box center [88, 365] width 50 height 20
type input "2"
type input "3"
type input "8"
type input "4"
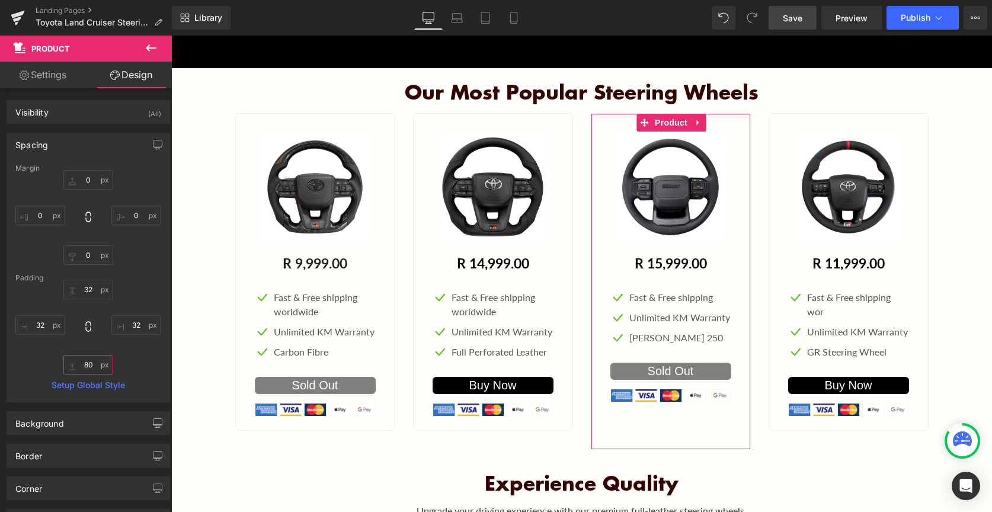
type input "8"
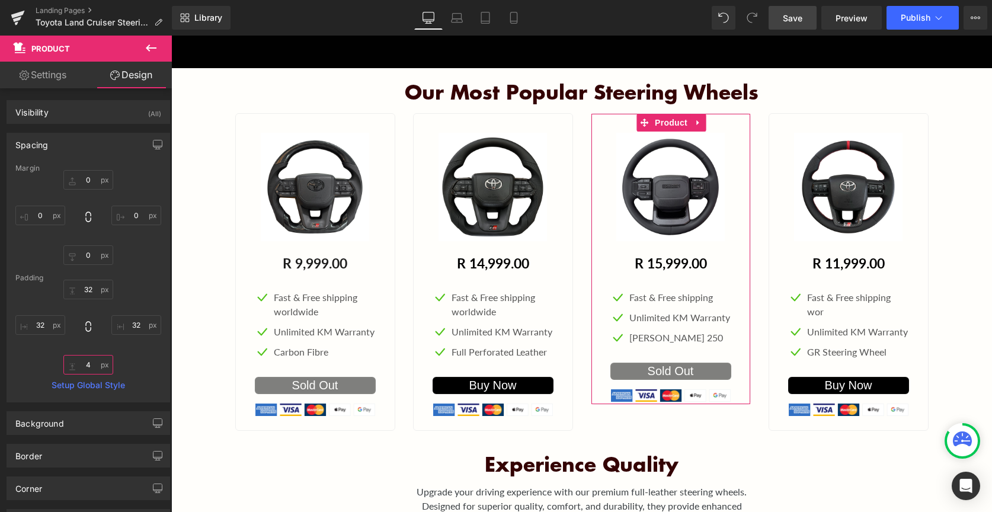
type input "48"
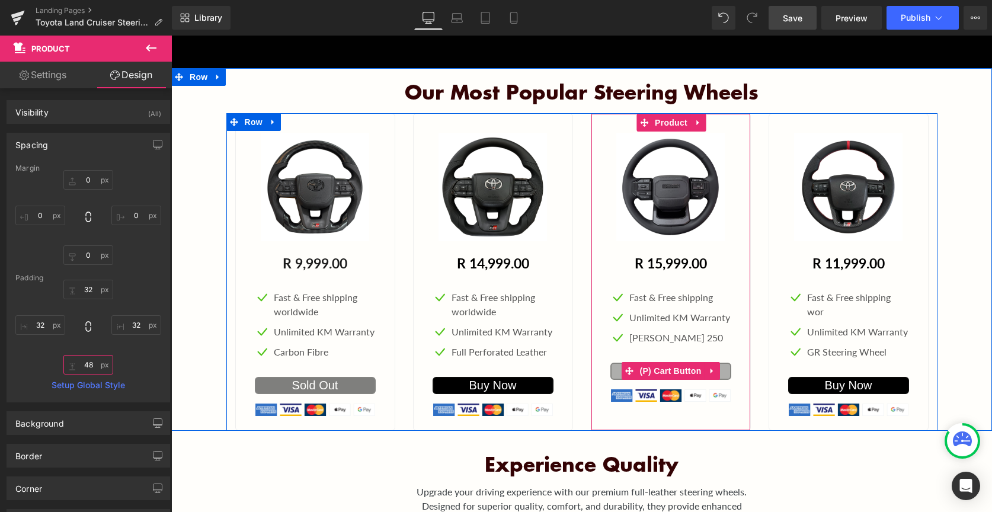
click at [678, 366] on span "(P) Cart Button" at bounding box center [670, 371] width 68 height 18
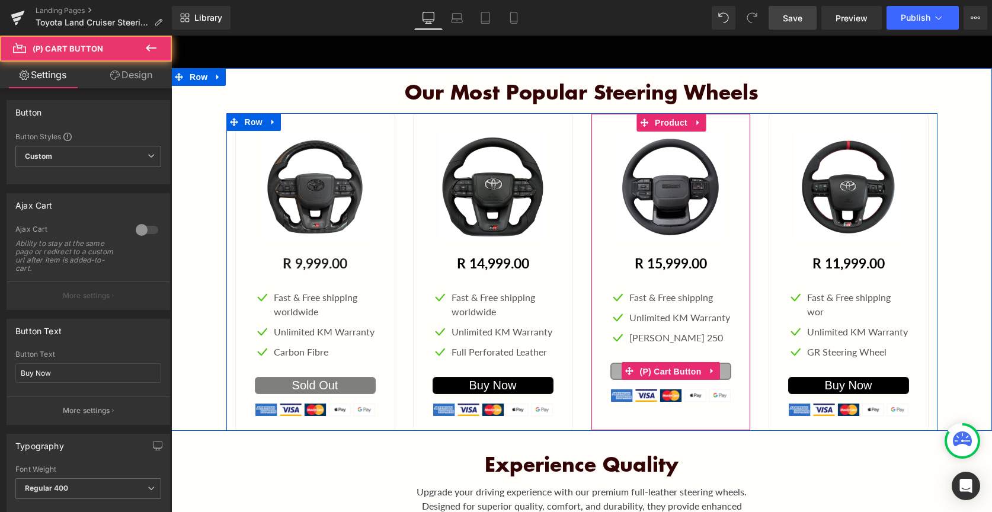
click at [678, 366] on span "(P) Cart Button" at bounding box center [670, 372] width 68 height 18
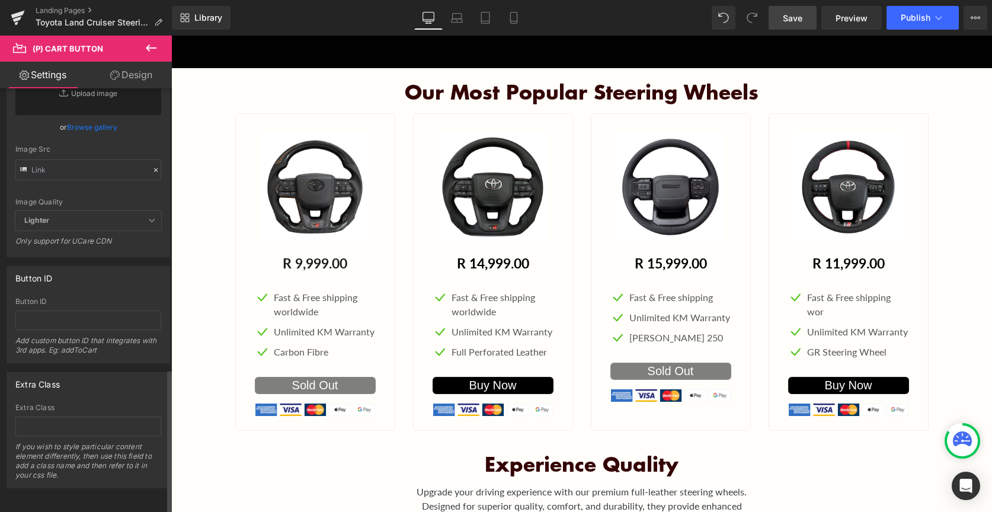
scroll to position [1023, 0]
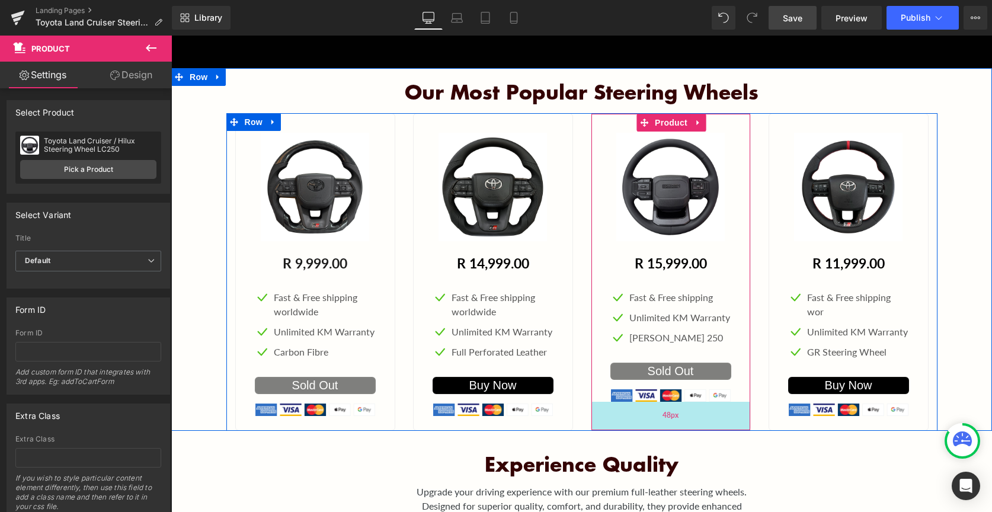
click at [693, 413] on div "48px" at bounding box center [670, 416] width 159 height 28
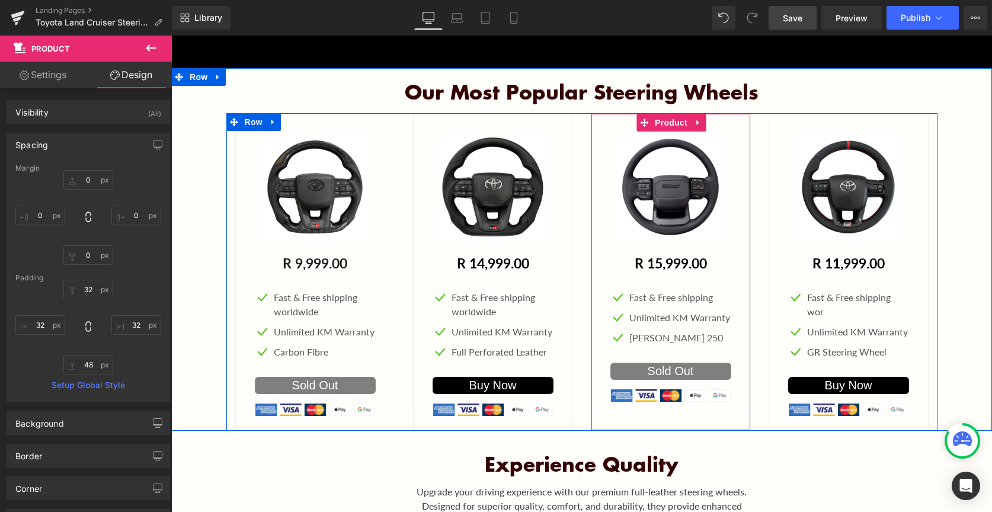
click at [656, 354] on div "Sale Off (P) Image R 15,999.00 R 0 - -1599800% (P) Price Icon Fast & Free shipp…" at bounding box center [670, 267] width 121 height 269
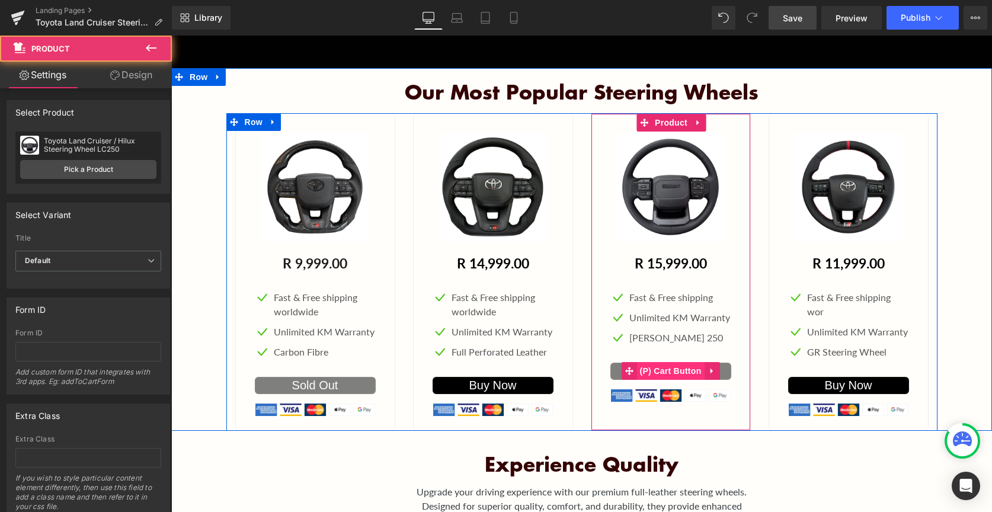
click at [659, 368] on span "(P) Cart Button" at bounding box center [670, 371] width 68 height 18
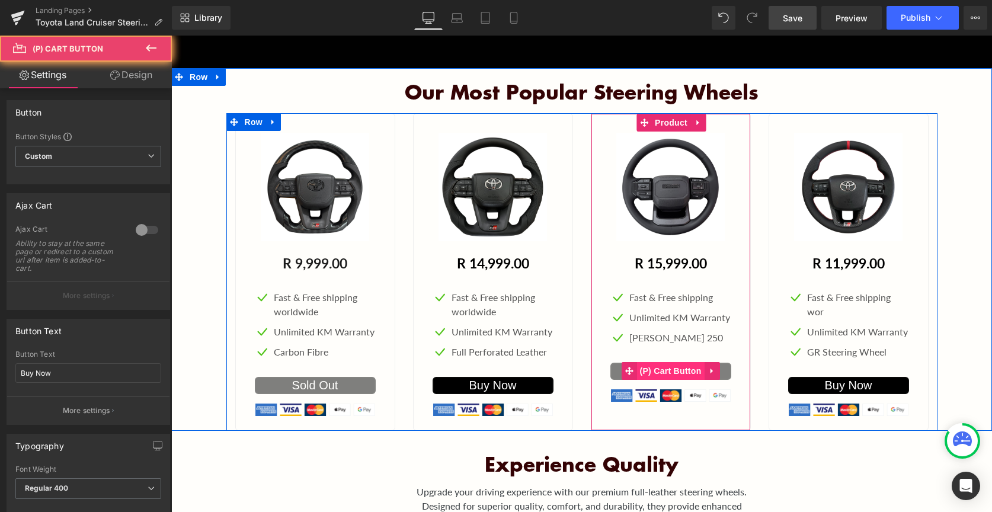
click at [659, 368] on span "(P) Cart Button" at bounding box center [670, 371] width 68 height 18
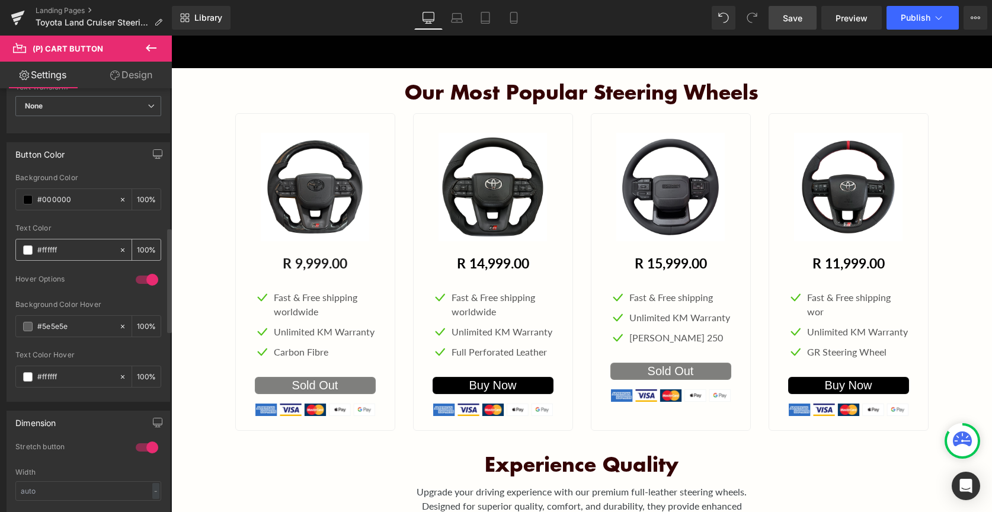
scroll to position [569, 0]
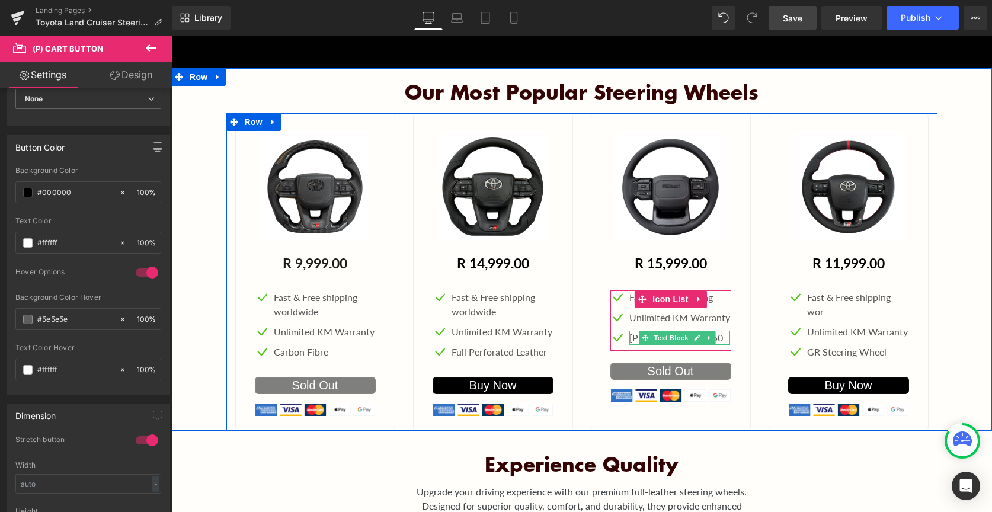
click at [697, 339] on icon "Main content" at bounding box center [697, 337] width 7 height 7
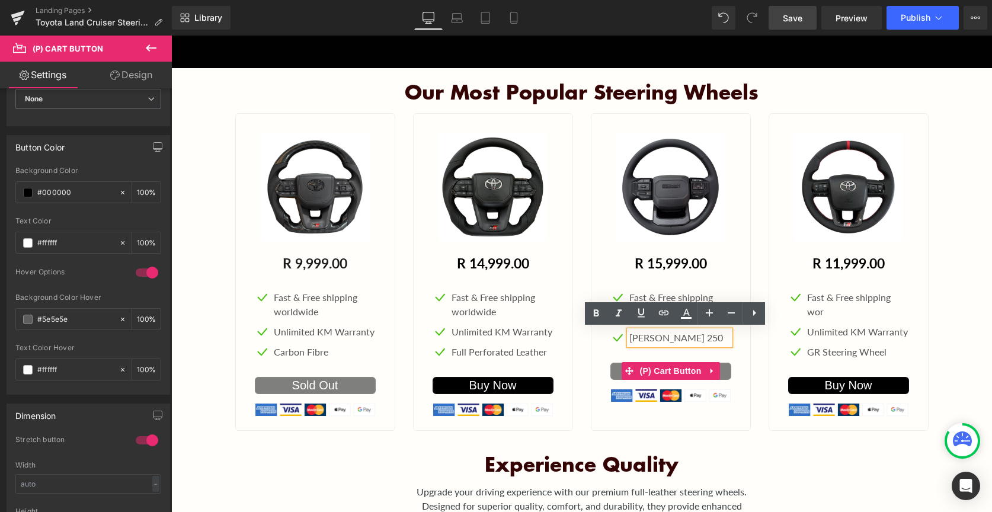
click at [728, 363] on div "Sold Out" at bounding box center [670, 371] width 121 height 17
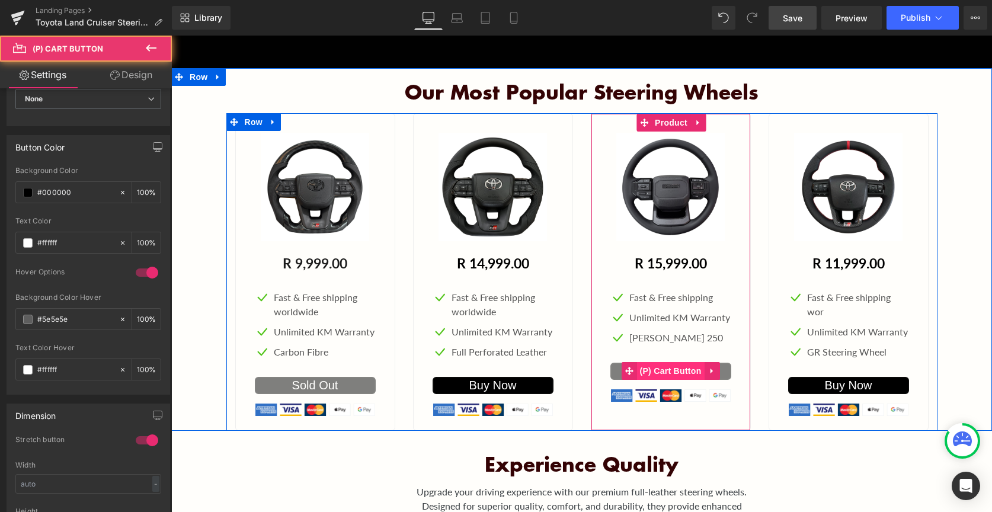
click at [698, 377] on span "(P) Cart Button" at bounding box center [670, 371] width 68 height 18
click at [698, 377] on span "(P) Cart Button" at bounding box center [670, 372] width 68 height 18
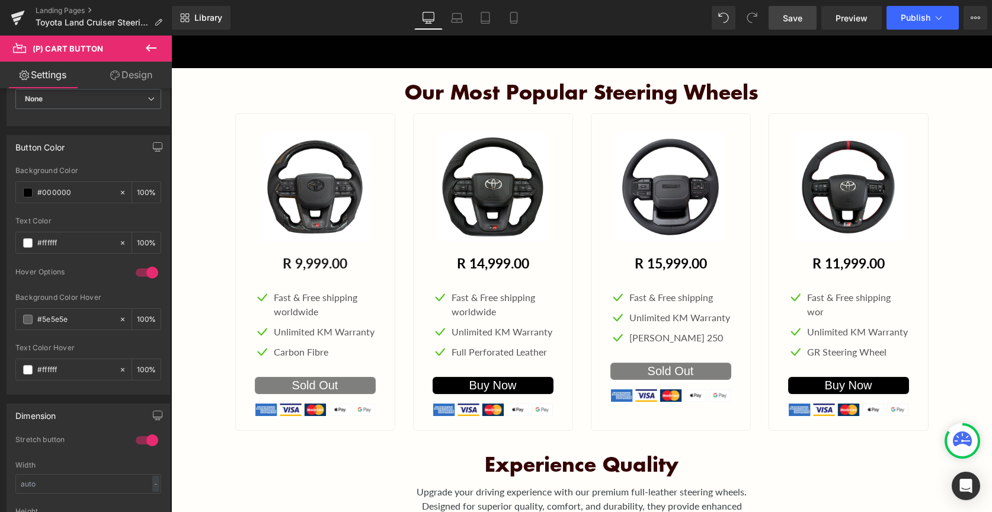
click at [138, 75] on link "Design" at bounding box center [131, 75] width 86 height 27
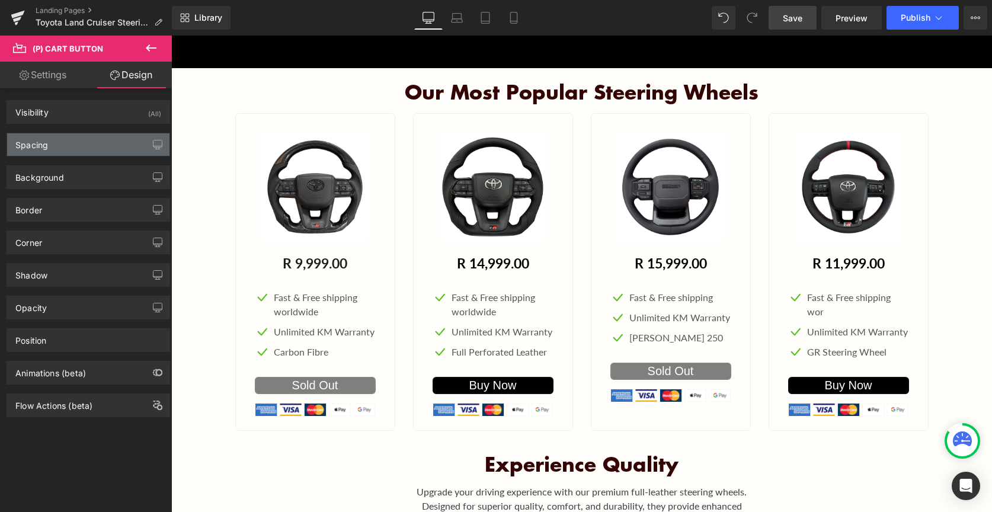
click at [85, 141] on div "Spacing" at bounding box center [88, 144] width 162 height 23
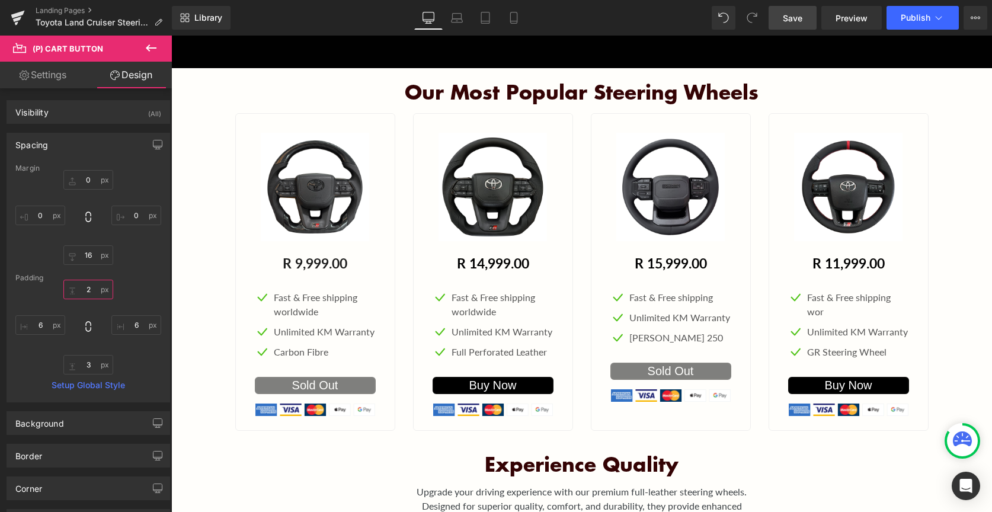
click at [89, 289] on input "2" at bounding box center [88, 290] width 50 height 20
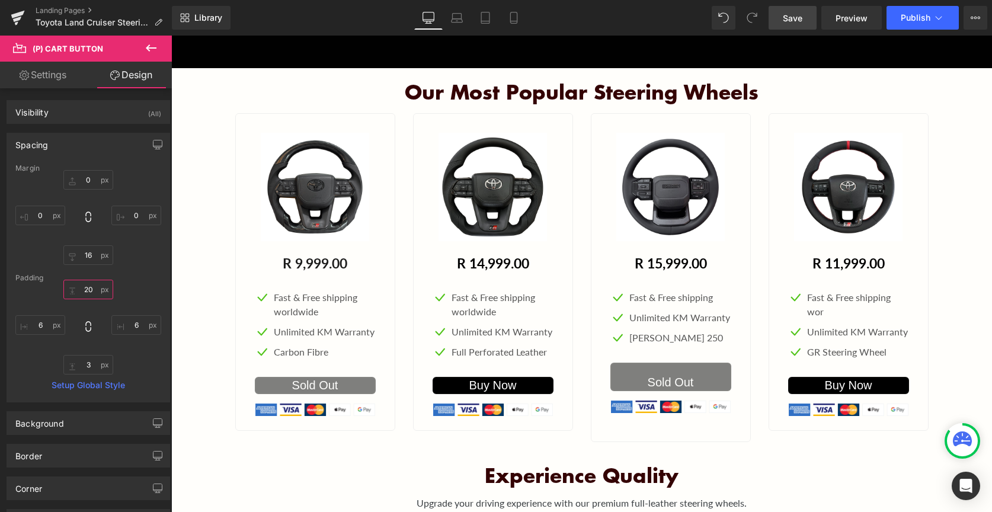
type input "2"
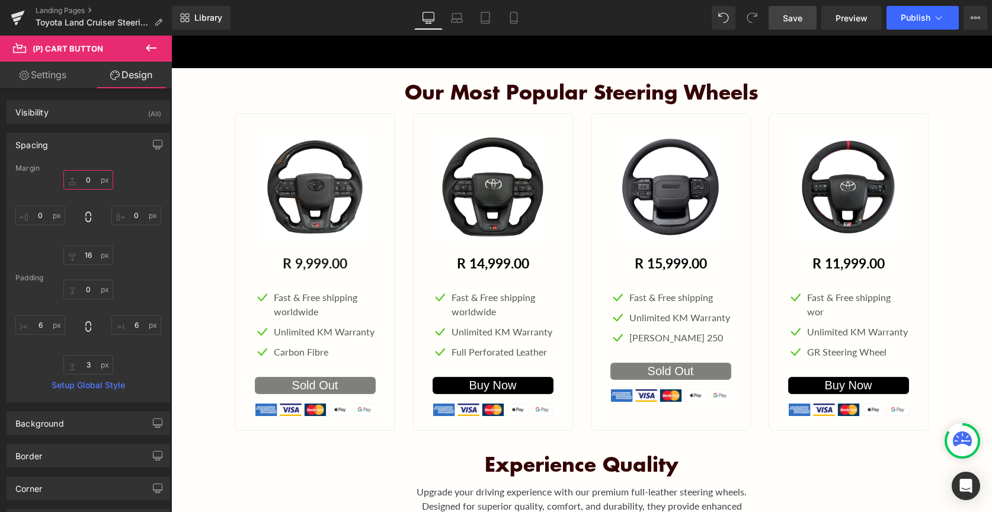
click at [90, 177] on input "0" at bounding box center [88, 180] width 50 height 20
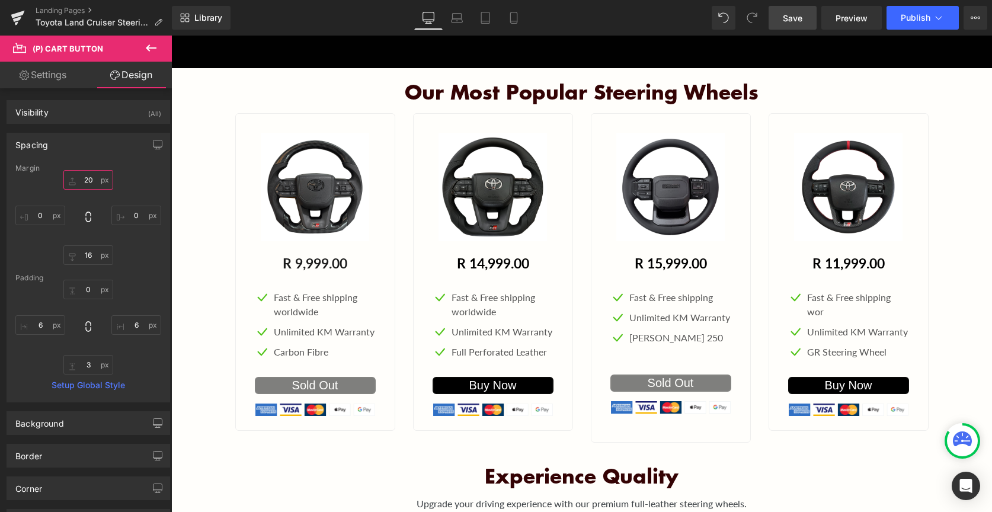
type input "2"
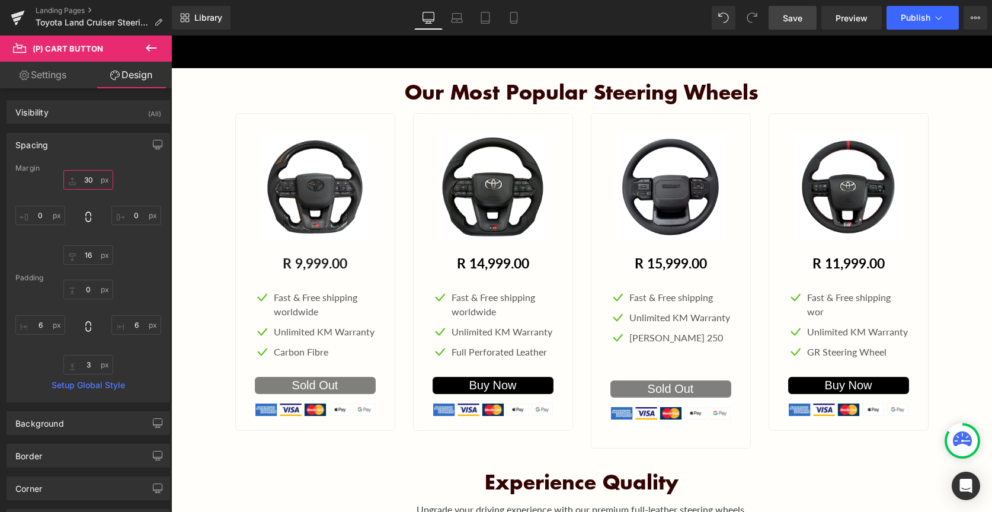
type input "3"
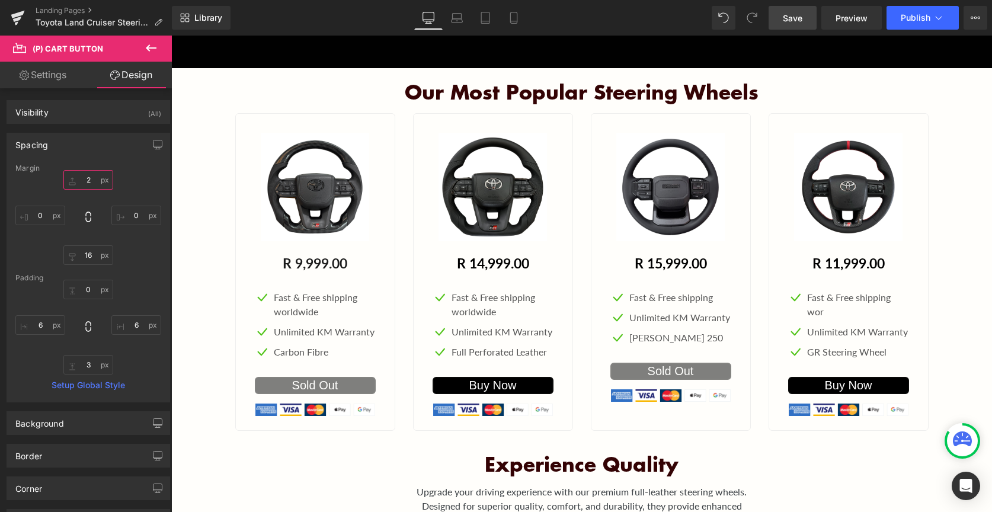
type input "25"
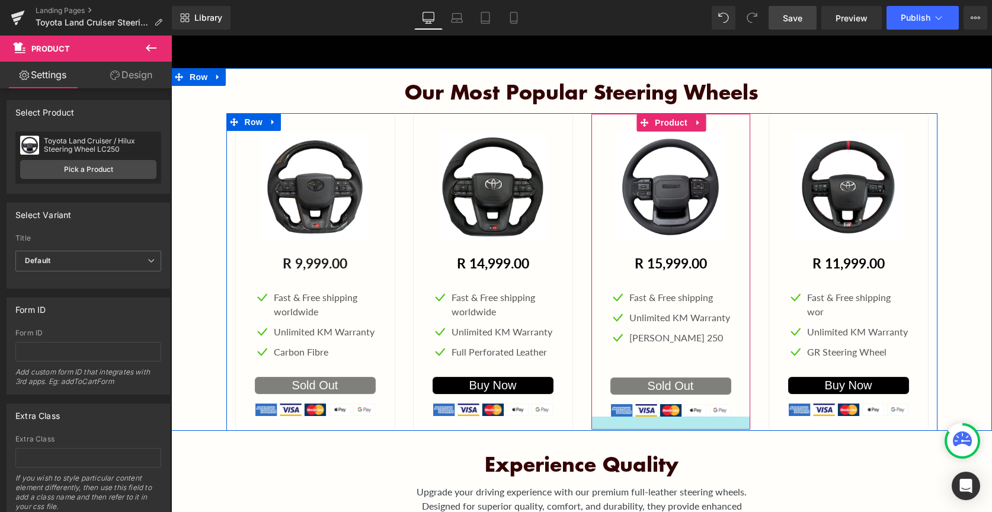
drag, startPoint x: 721, startPoint y: 434, endPoint x: 720, endPoint y: 419, distance: 15.4
click at [720, 419] on div "Main content" at bounding box center [670, 422] width 159 height 13
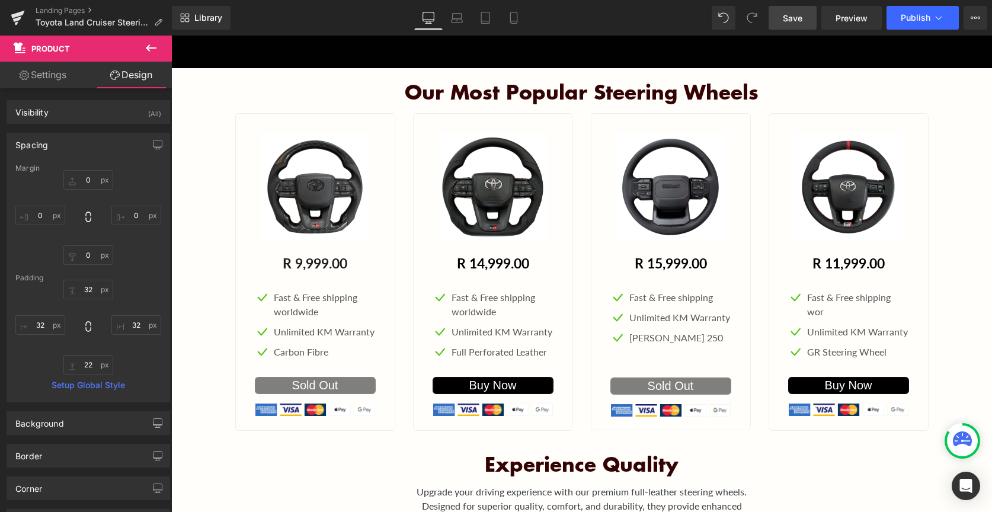
click at [793, 23] on span "Save" at bounding box center [793, 18] width 20 height 12
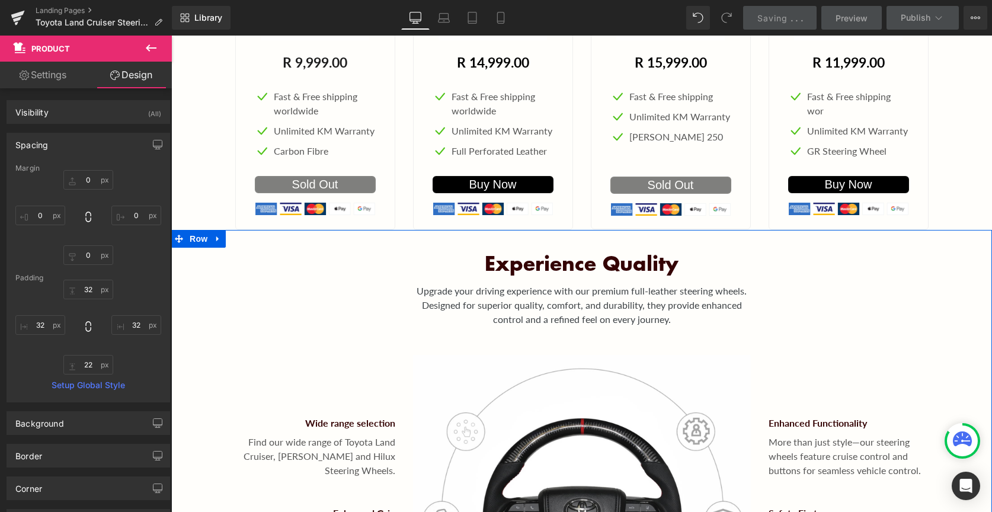
scroll to position [729, 0]
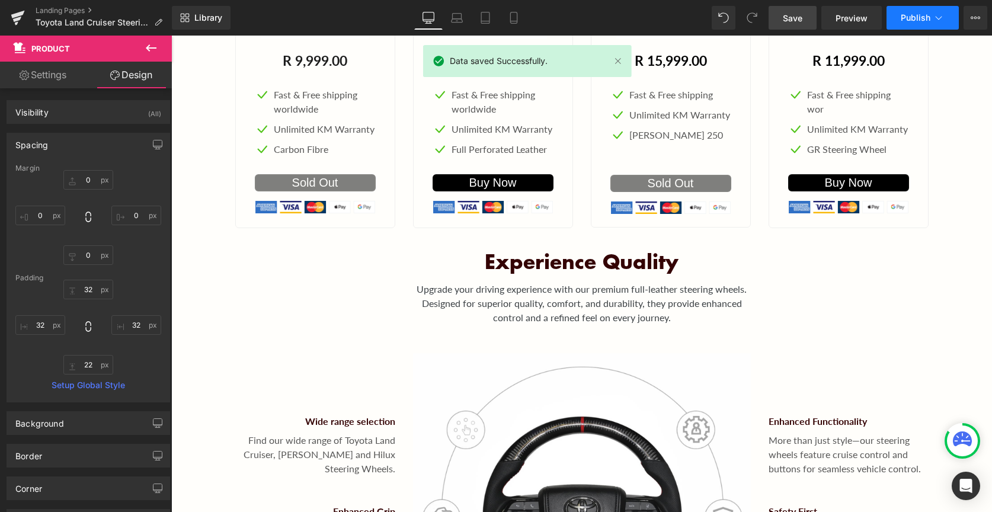
click at [914, 20] on span "Publish" at bounding box center [915, 17] width 30 height 9
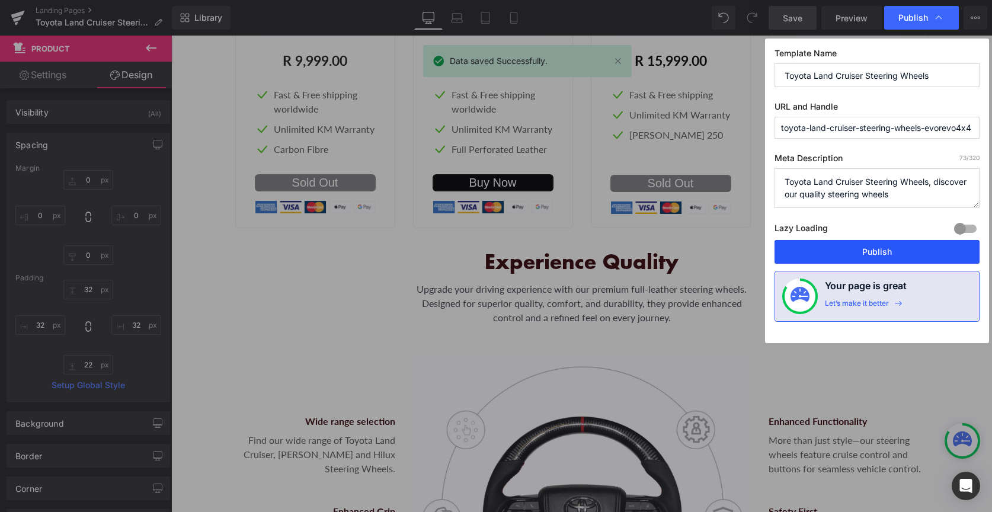
click at [867, 247] on button "Publish" at bounding box center [876, 252] width 205 height 24
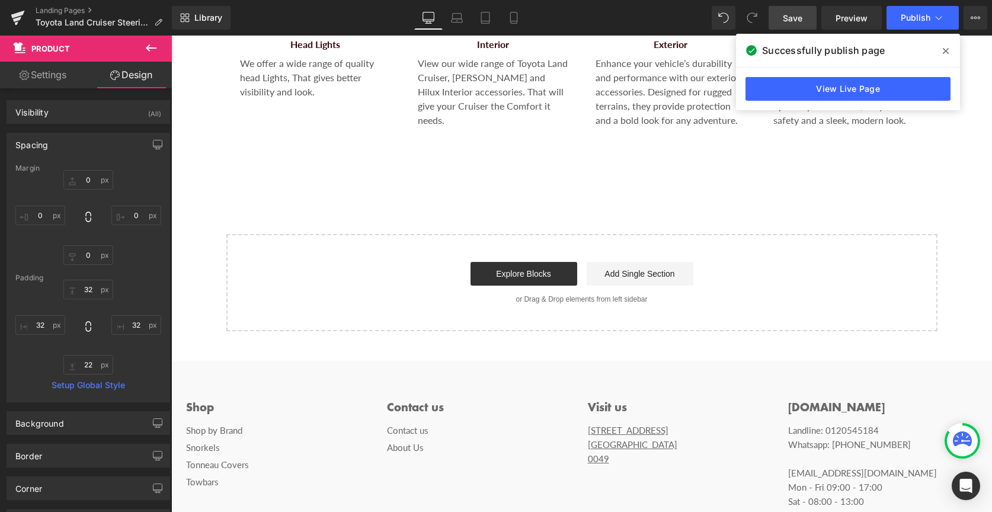
scroll to position [1792, 0]
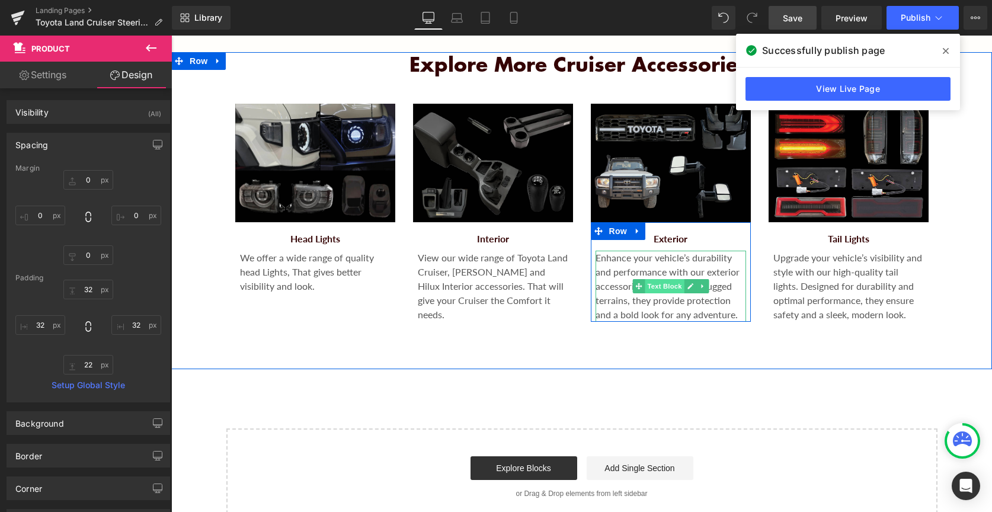
click at [654, 279] on span "Text Block" at bounding box center [664, 286] width 39 height 14
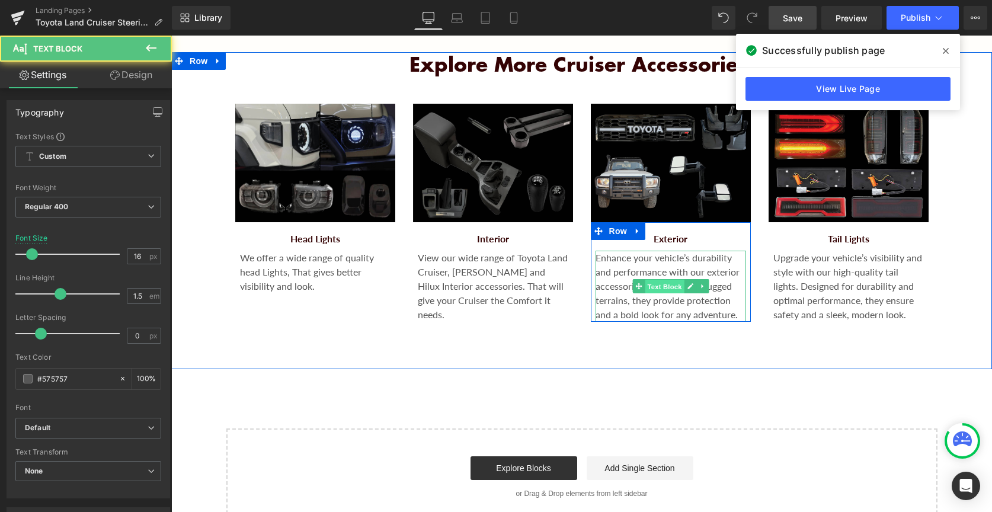
click at [654, 280] on span "Text Block" at bounding box center [664, 287] width 39 height 14
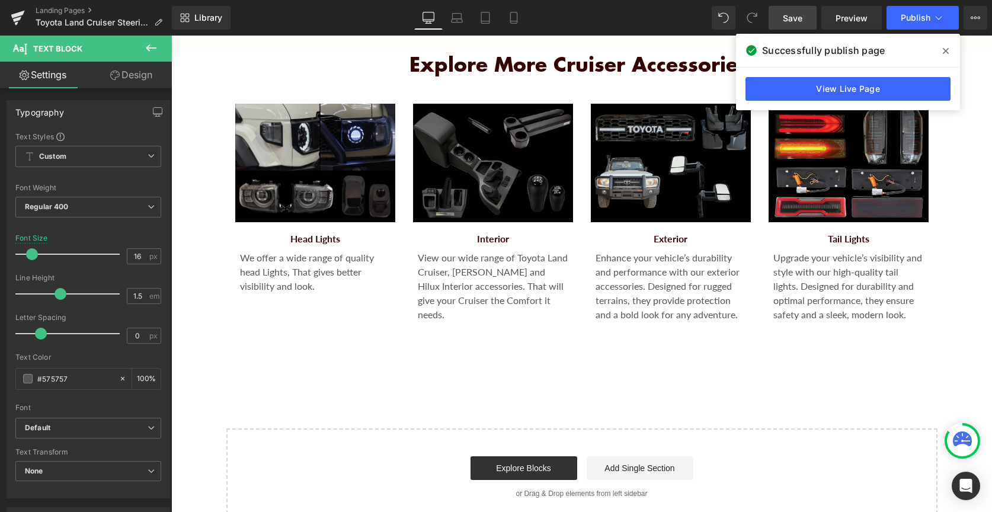
scroll to position [0, 0]
click at [134, 75] on link "Design" at bounding box center [131, 75] width 86 height 27
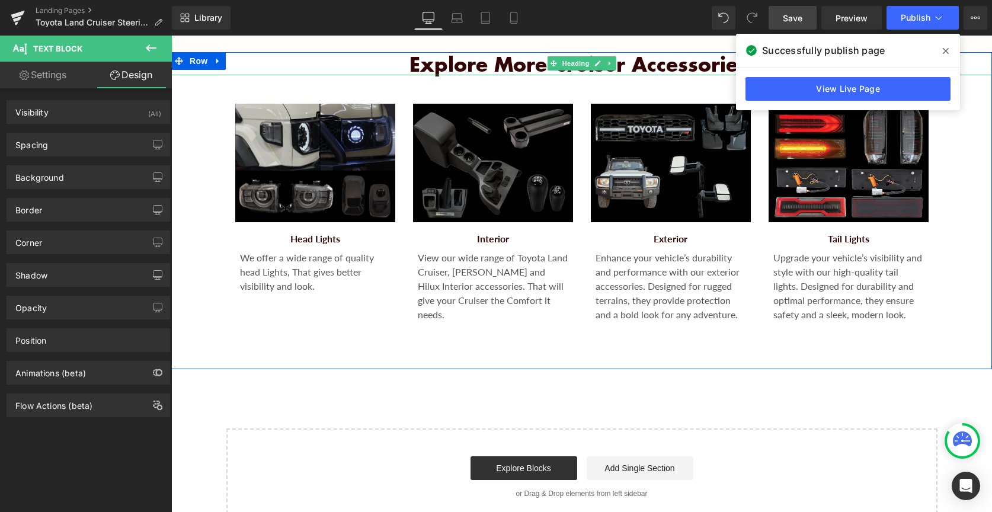
click at [948, 52] on icon at bounding box center [946, 50] width 6 height 9
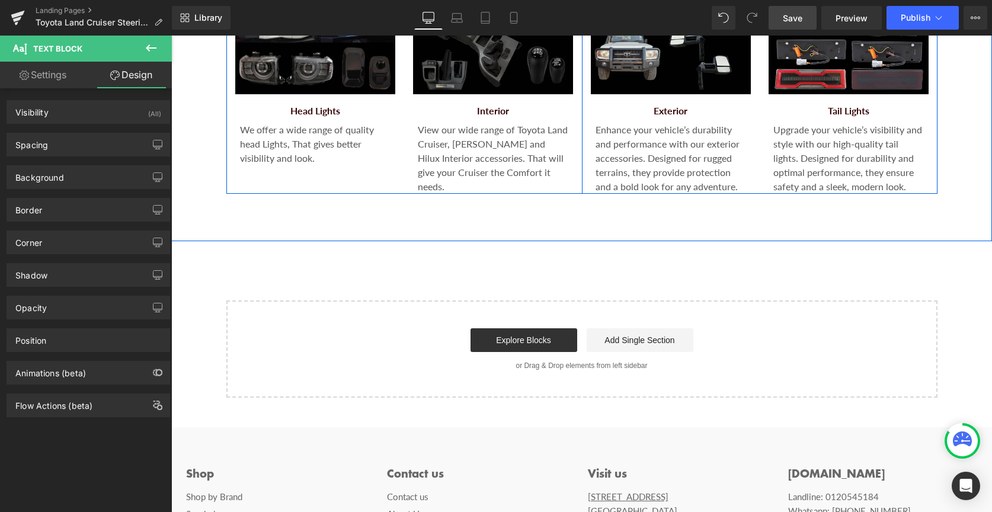
scroll to position [1491, 0]
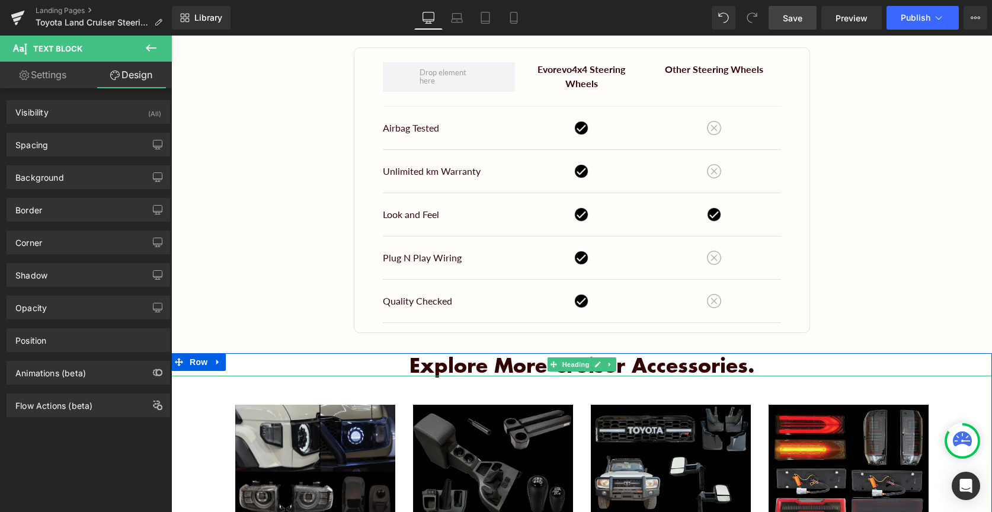
click at [648, 366] on h2 "Explore more Cruiser accessories." at bounding box center [581, 365] width 821 height 24
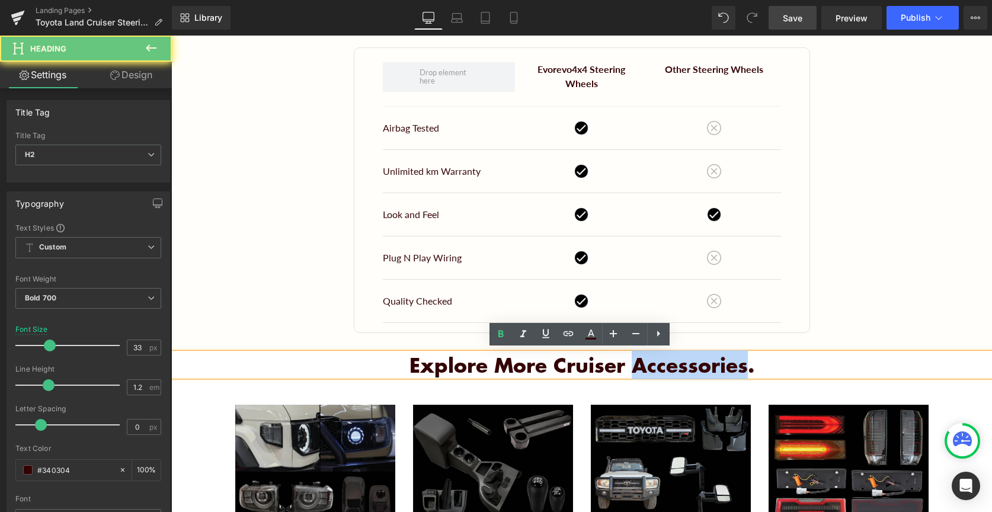
click at [648, 366] on h2 "Explore more Cruiser accessories." at bounding box center [581, 365] width 821 height 24
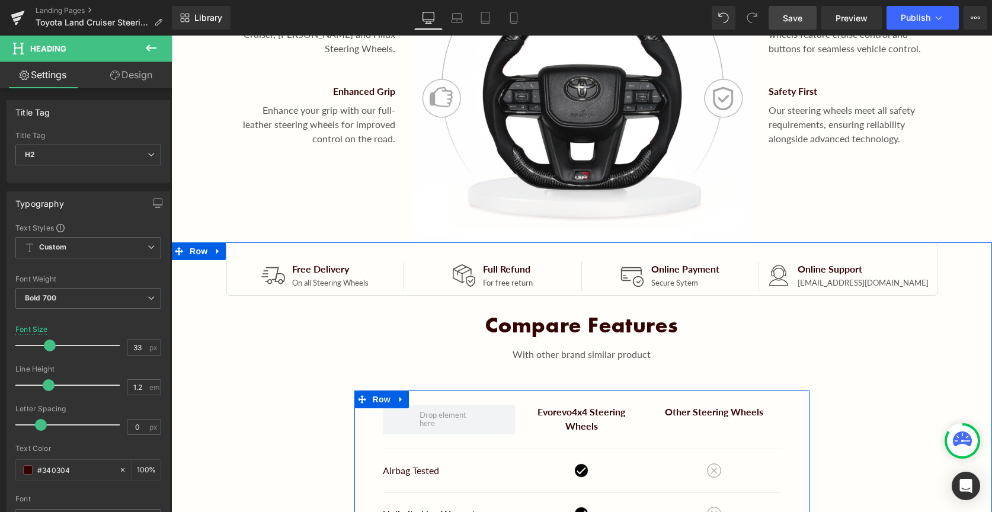
scroll to position [1124, 0]
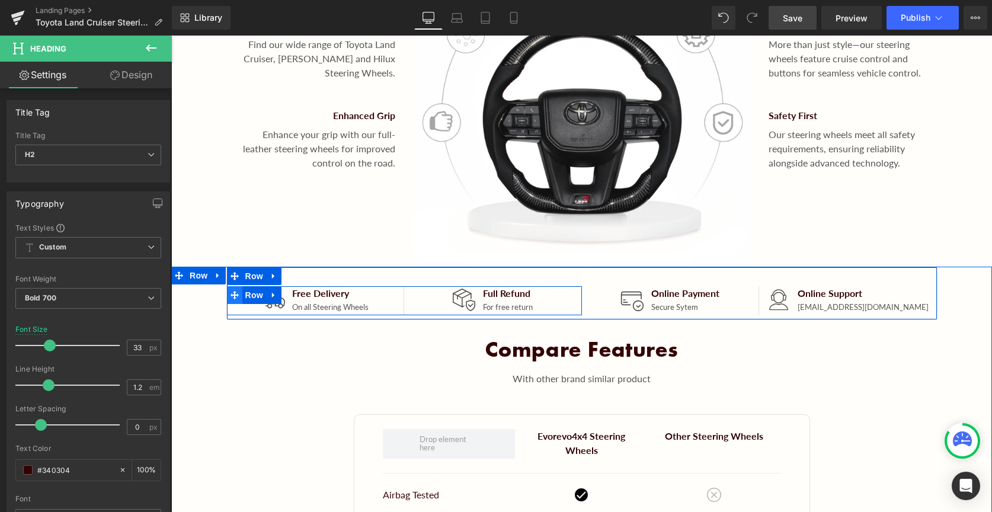
click at [232, 297] on icon "Main content" at bounding box center [234, 295] width 8 height 8
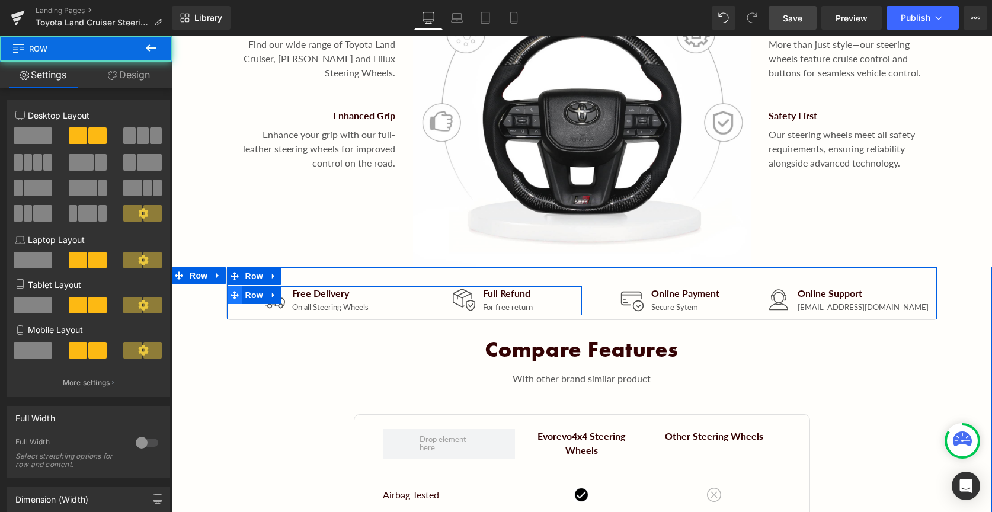
click at [232, 297] on icon "Main content" at bounding box center [234, 295] width 8 height 8
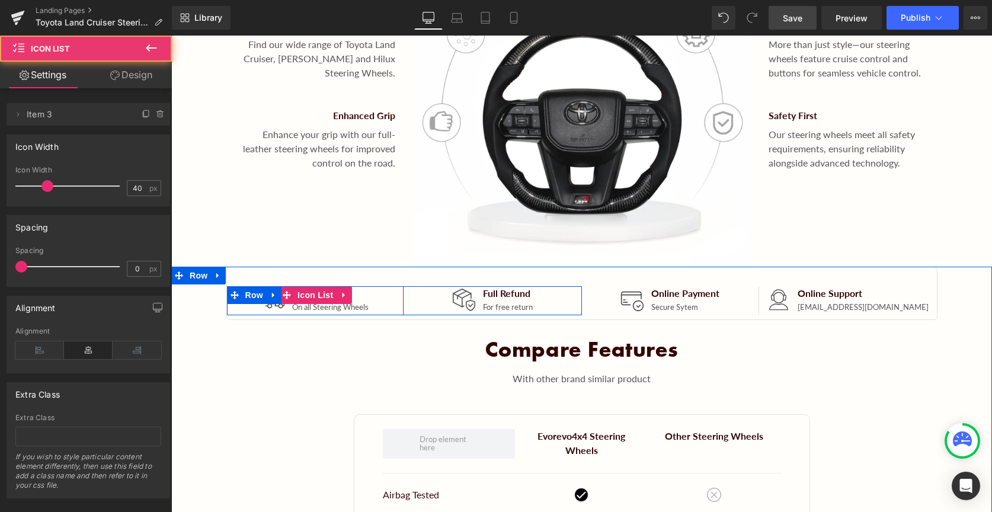
click at [374, 297] on div "Image Free Delivery Text Block On all Steering Wheels Text Block" at bounding box center [315, 300] width 177 height 29
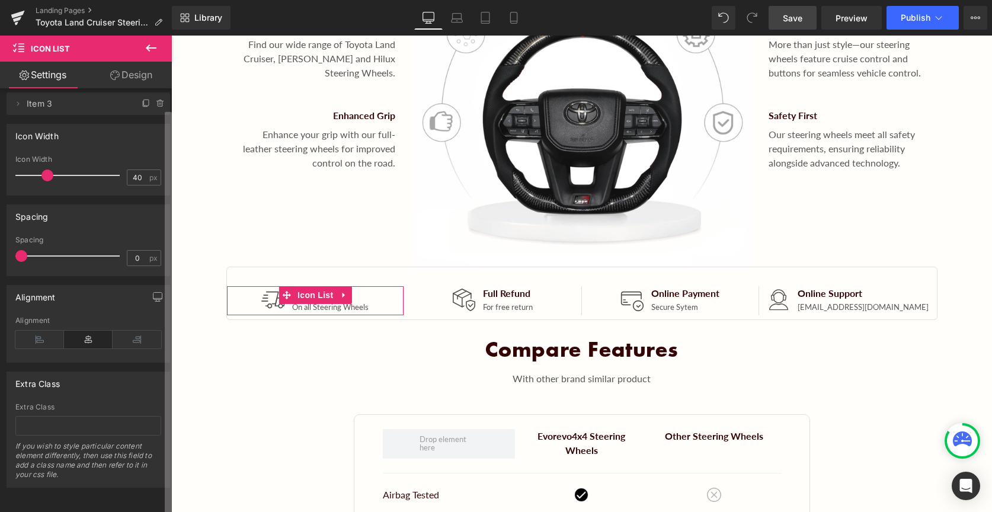
scroll to position [20, 0]
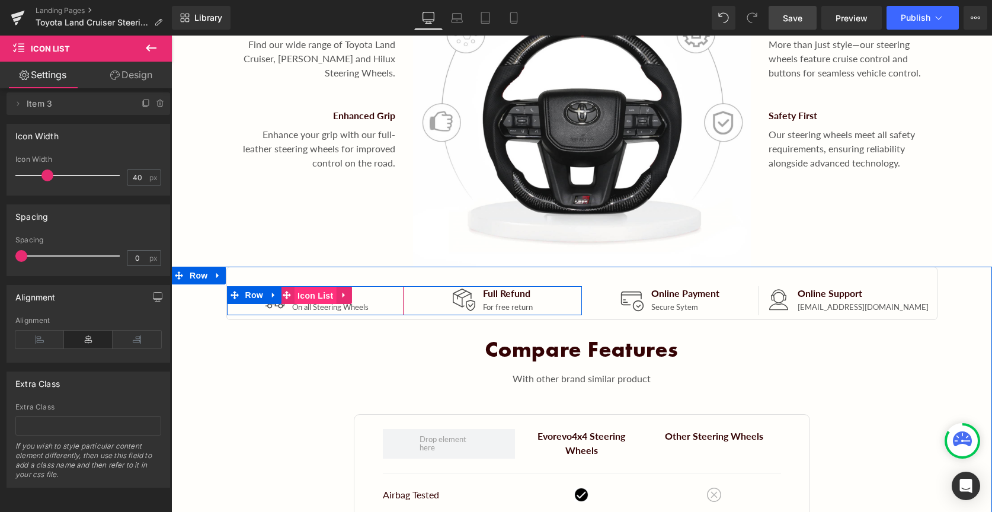
click at [301, 298] on span "Icon List" at bounding box center [314, 296] width 41 height 18
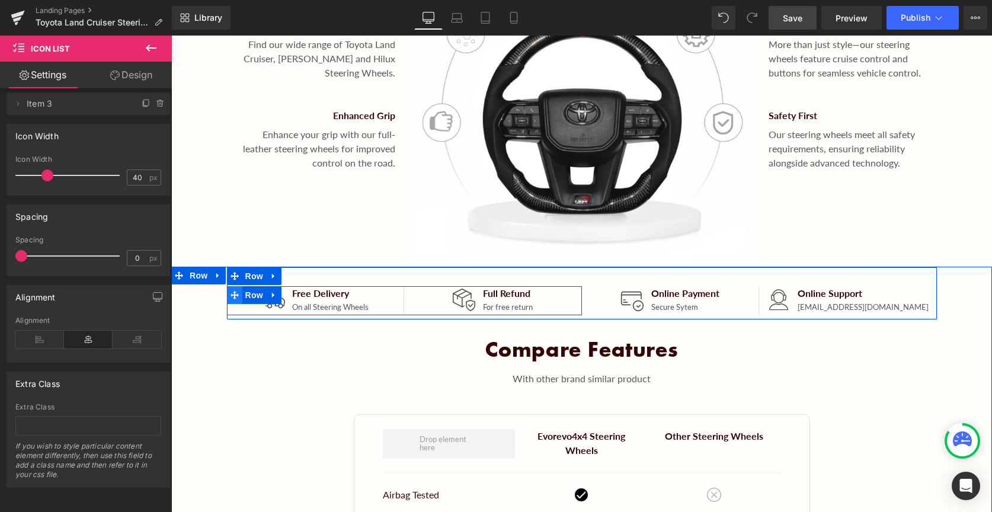
click at [230, 300] on span "Main content" at bounding box center [234, 295] width 15 height 18
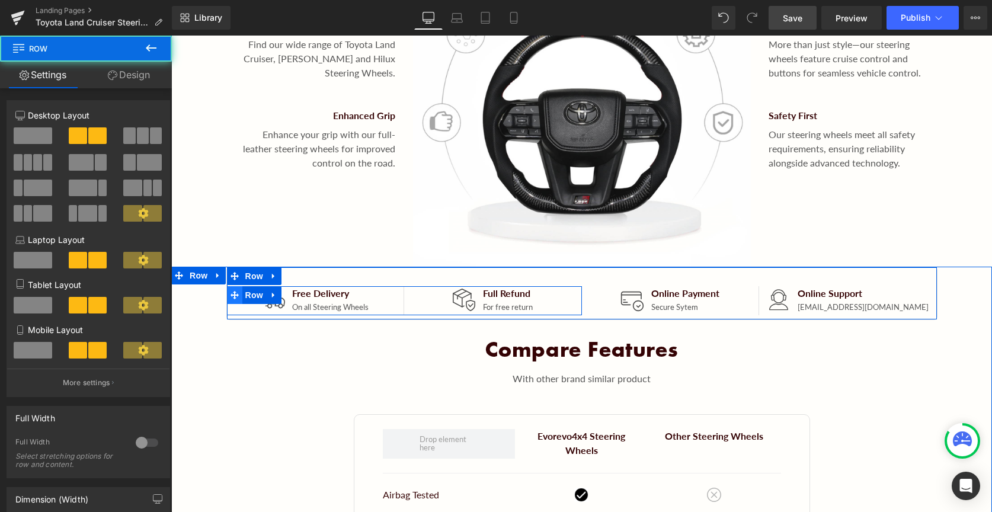
click at [230, 300] on span "Main content" at bounding box center [234, 295] width 15 height 18
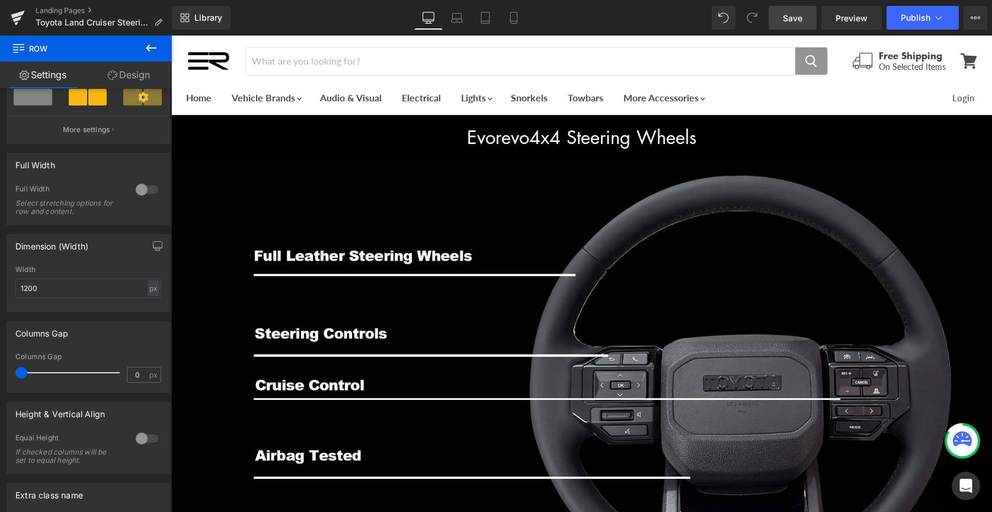
scroll to position [0, 0]
click at [789, 18] on span "Save" at bounding box center [793, 18] width 20 height 12
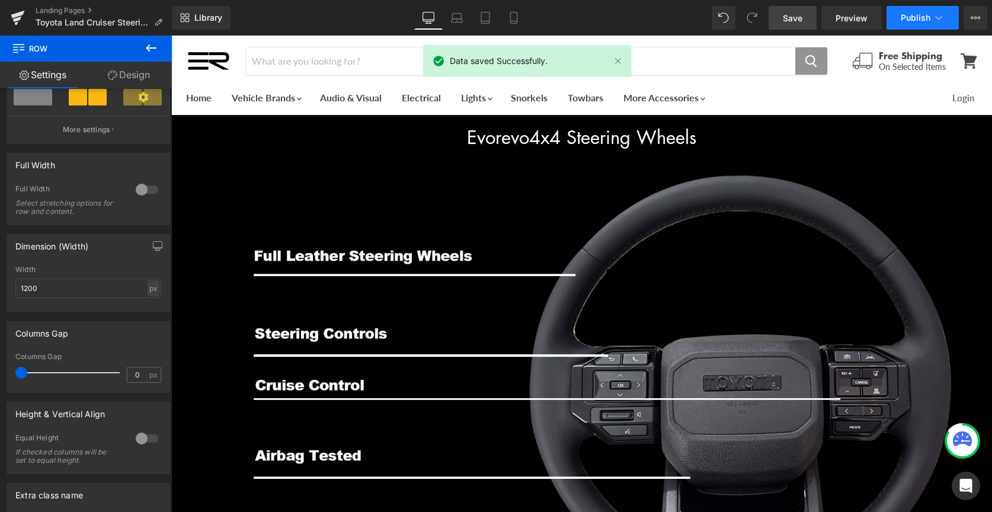
click at [914, 21] on span "Publish" at bounding box center [915, 17] width 30 height 9
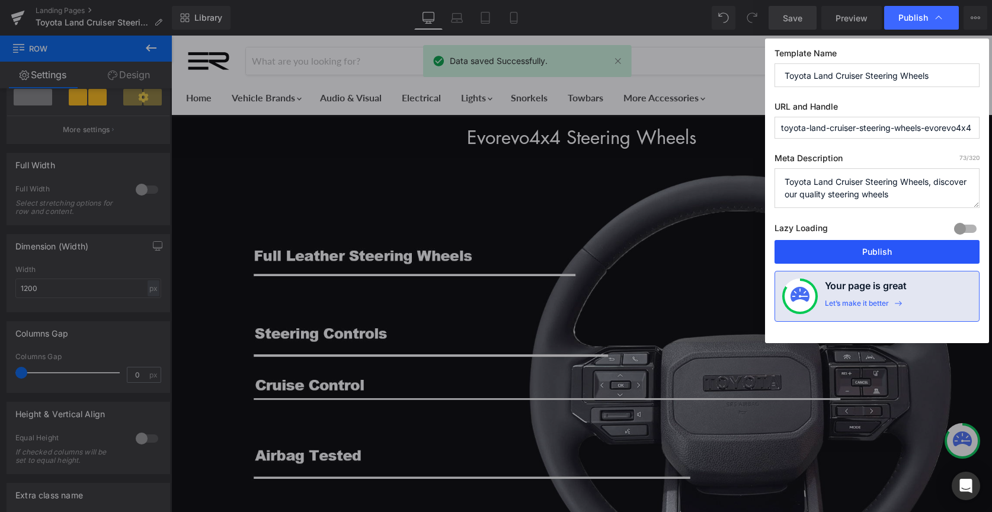
click at [911, 252] on button "Publish" at bounding box center [876, 252] width 205 height 24
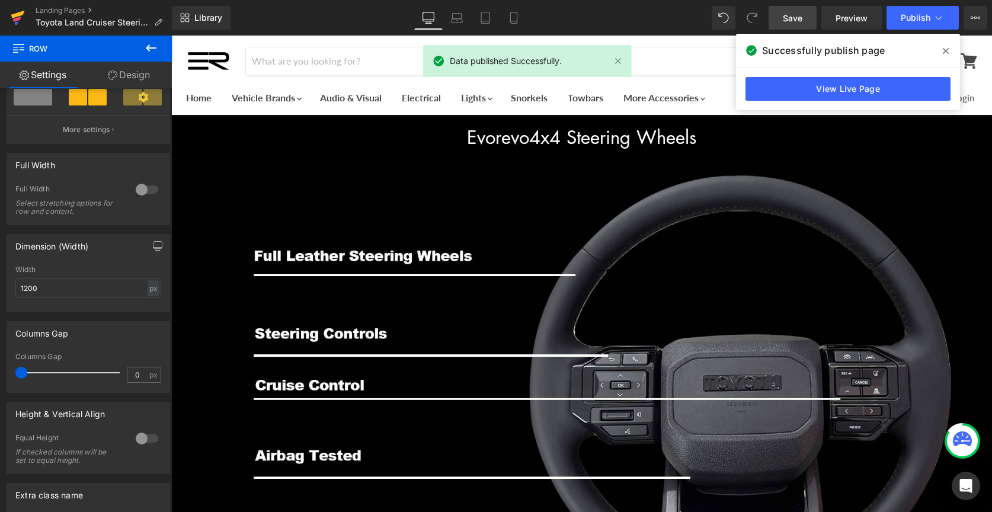
click at [12, 22] on icon at bounding box center [18, 18] width 14 height 30
